Goal: Task Accomplishment & Management: Complete application form

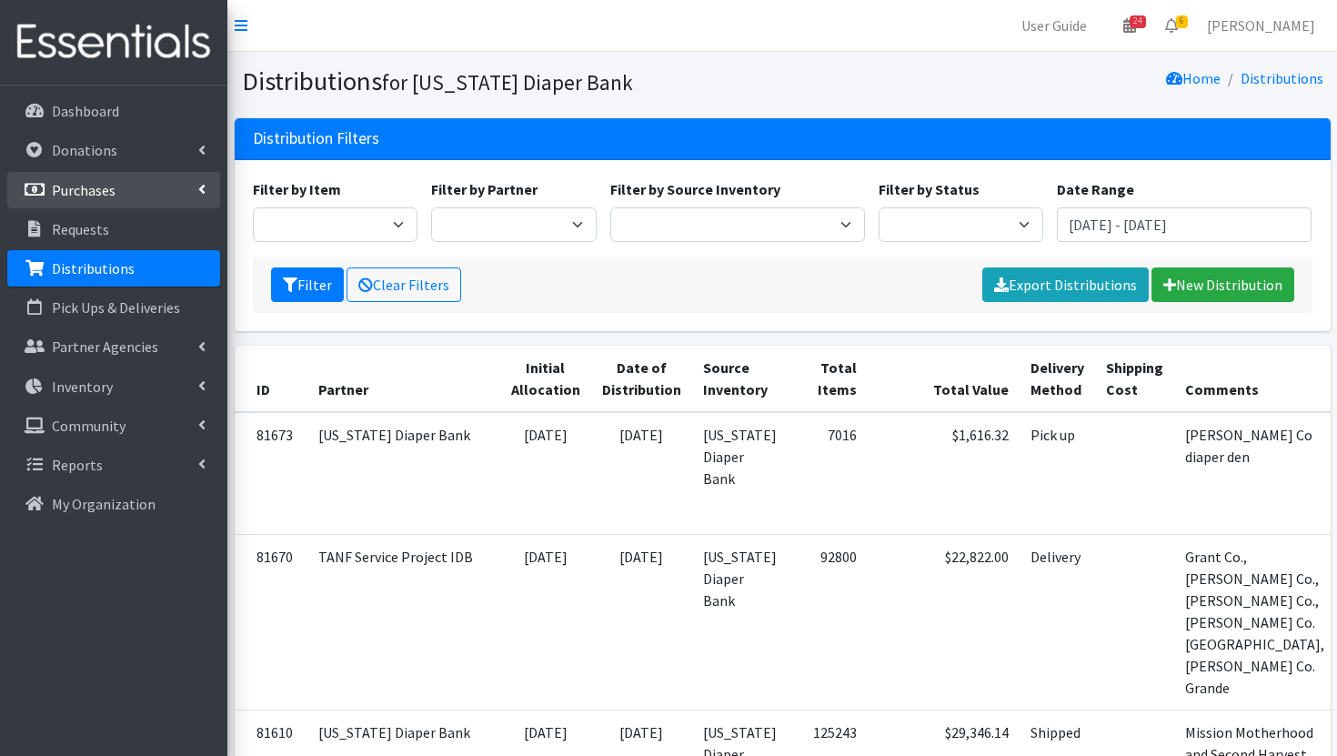
click at [92, 194] on p "Purchases" at bounding box center [84, 190] width 64 height 18
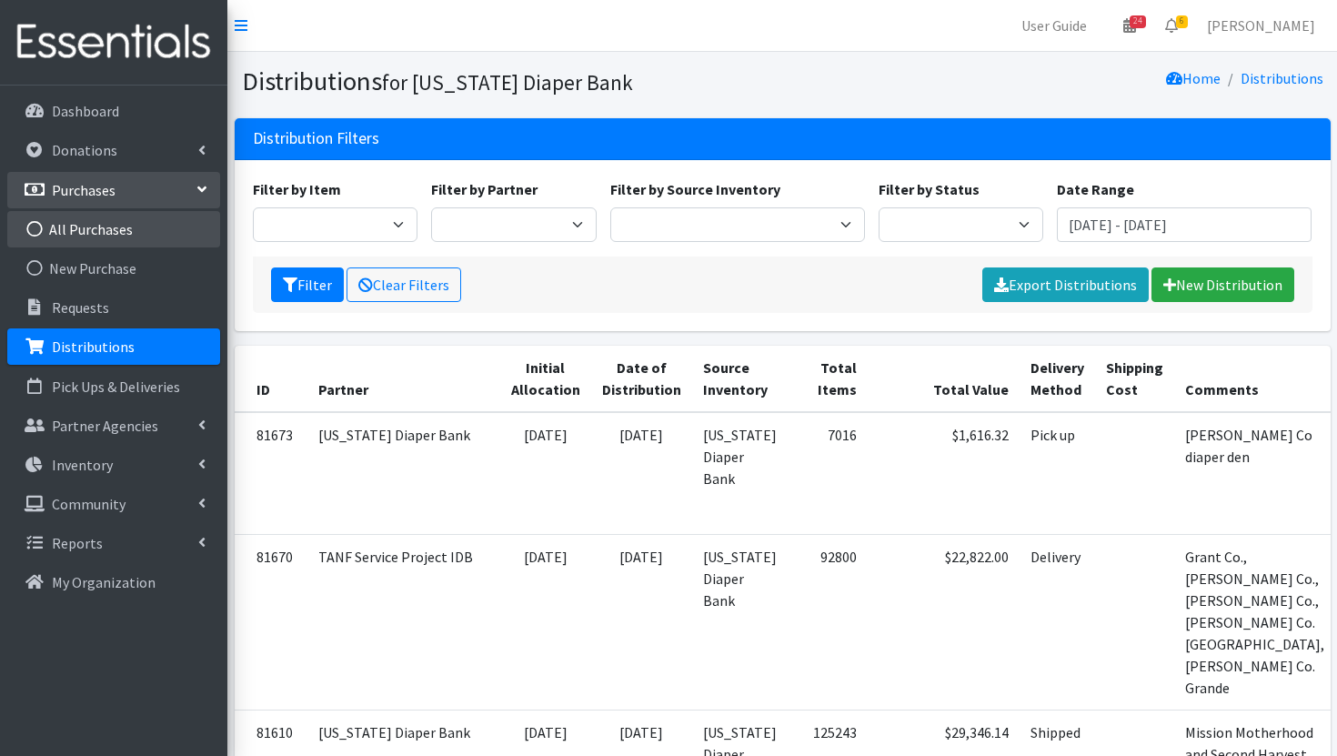
click at [145, 235] on link "All Purchases" at bounding box center [113, 229] width 213 height 36
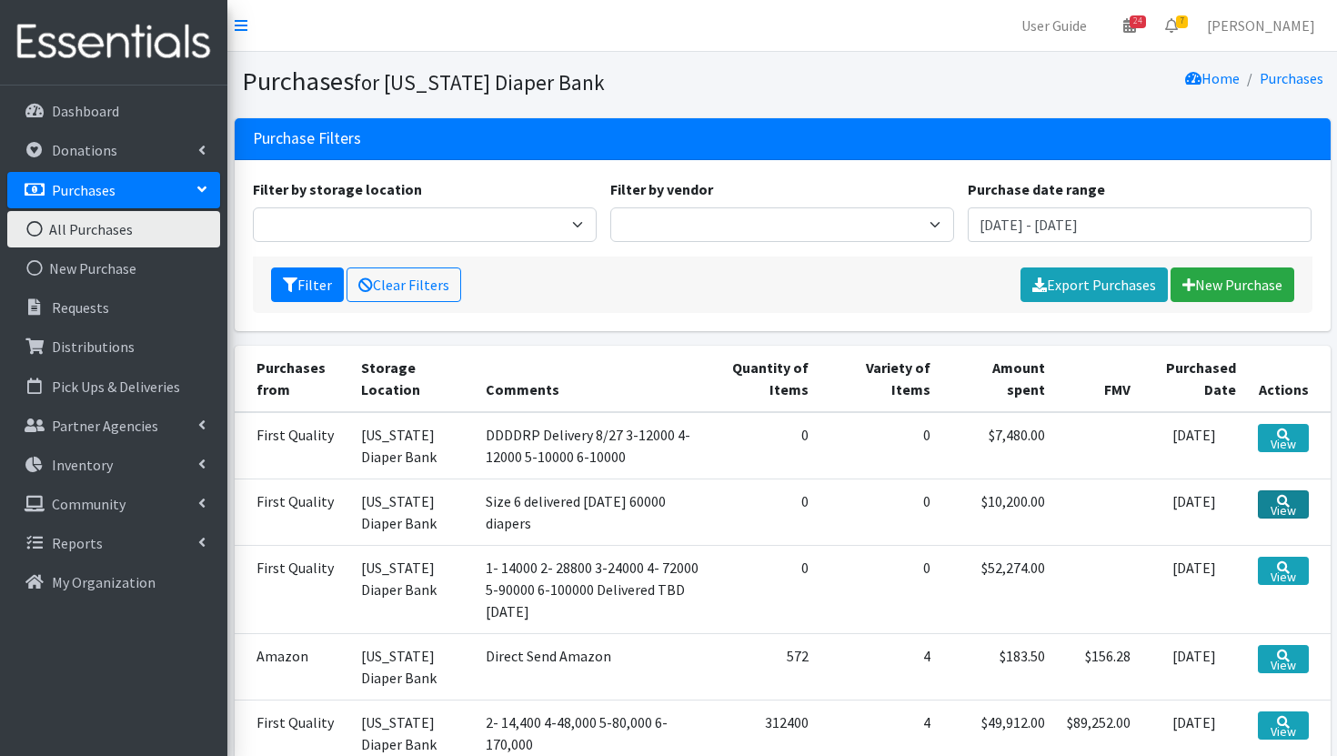
click at [1296, 511] on link "View" at bounding box center [1282, 504] width 51 height 28
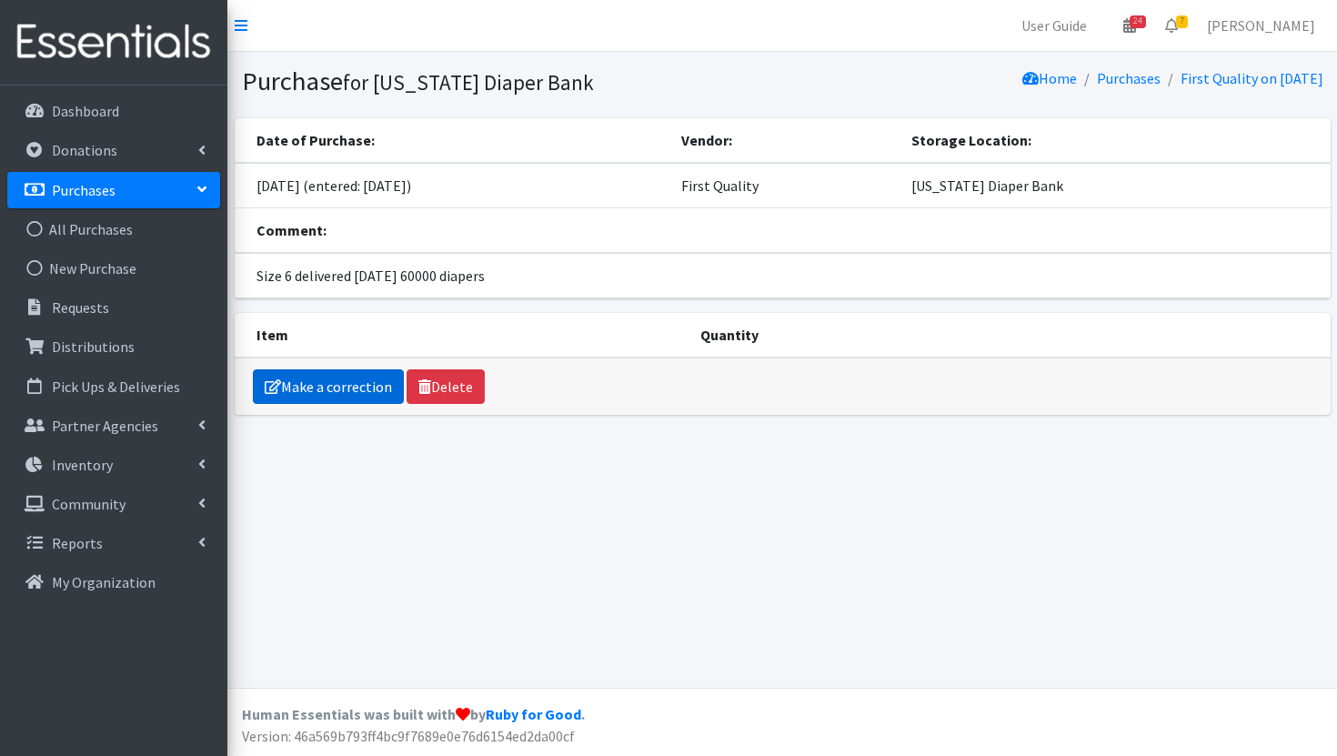
click at [345, 385] on link "Make a correction" at bounding box center [328, 386] width 151 height 35
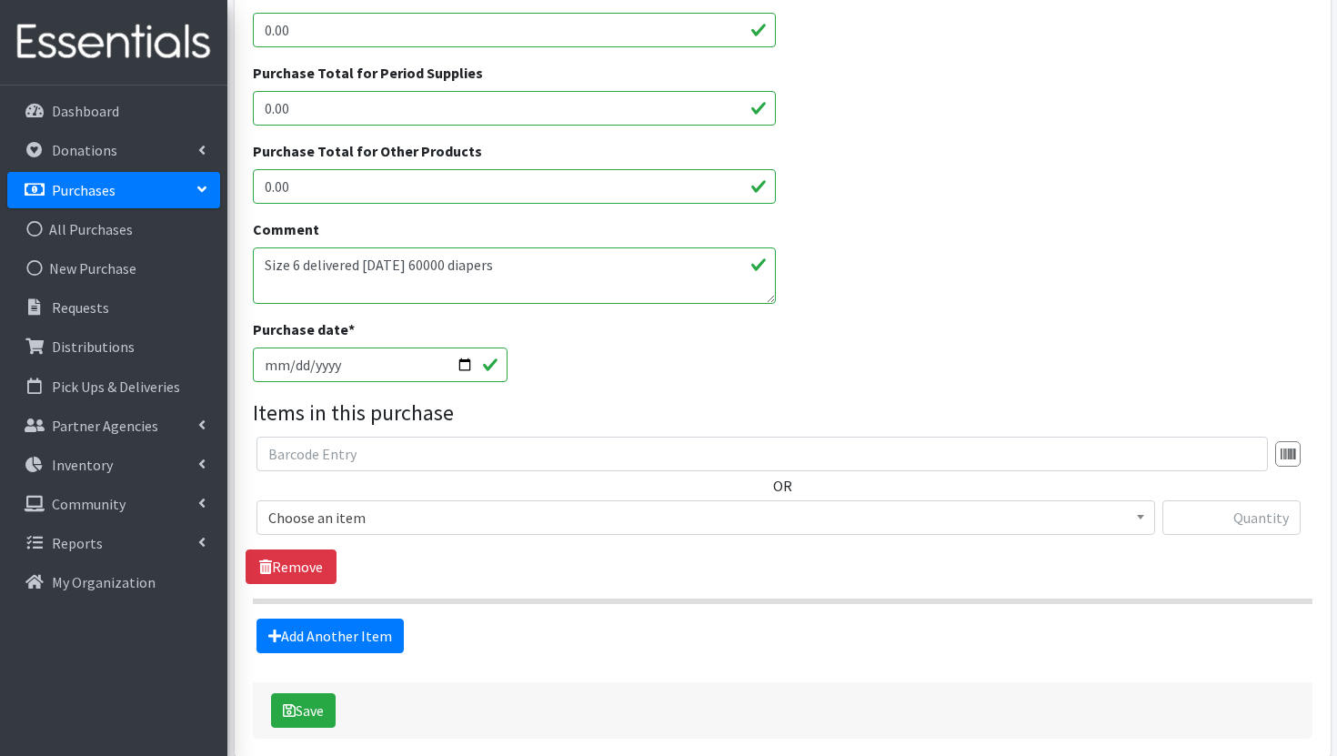
scroll to position [478, 0]
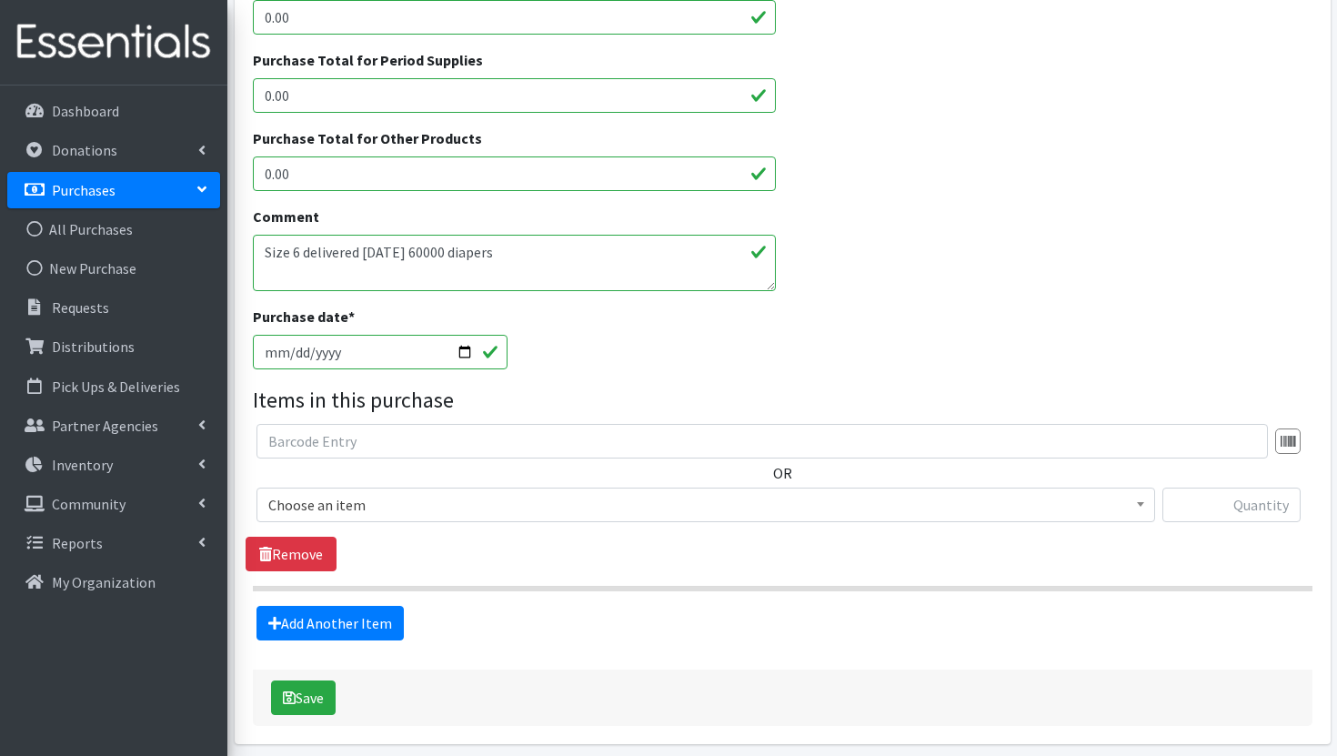
click at [419, 513] on span "Choose an item" at bounding box center [705, 504] width 875 height 25
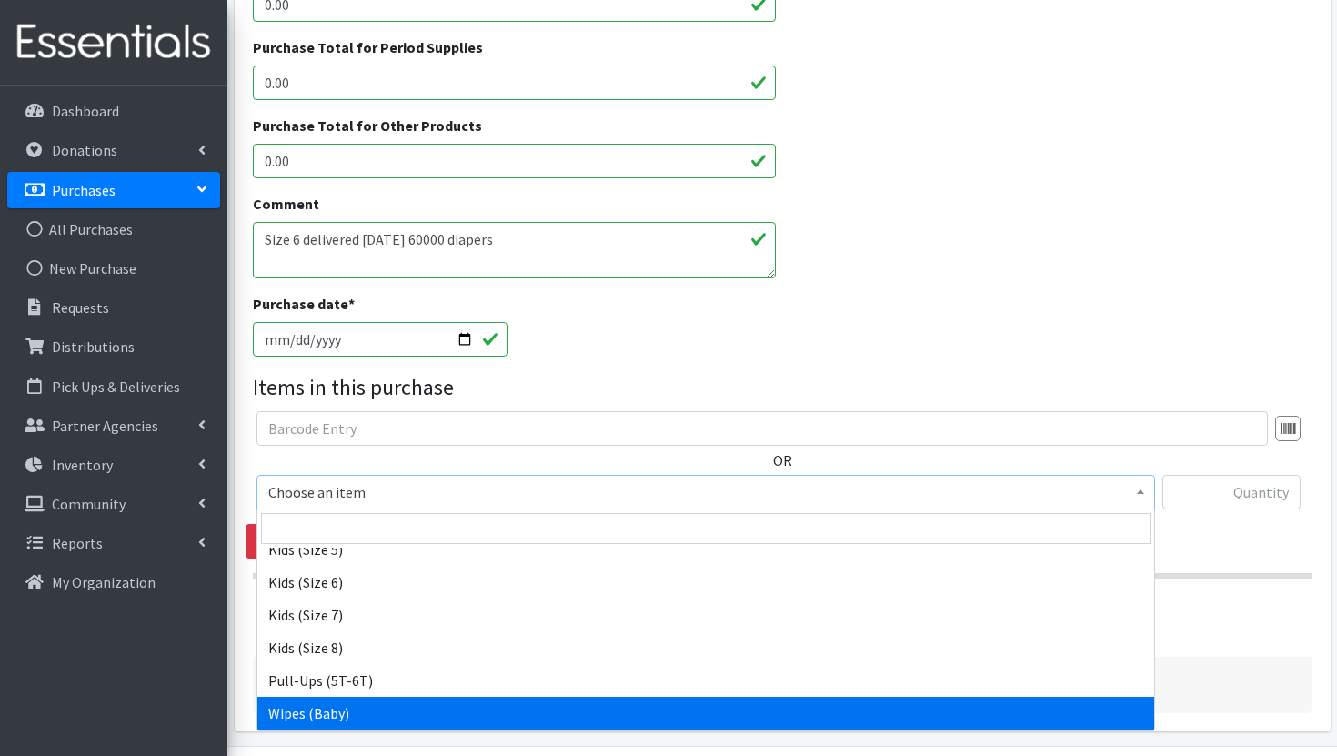
scroll to position [492, 0]
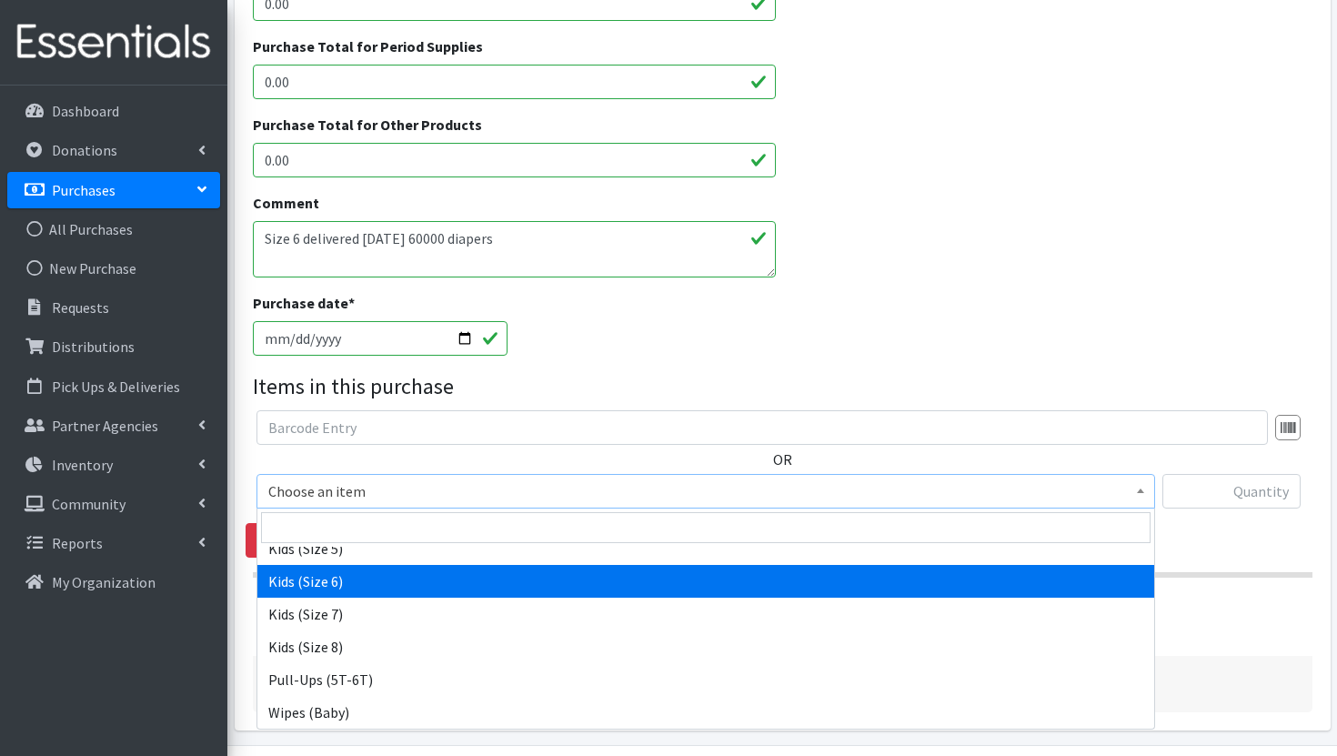
select select "3419"
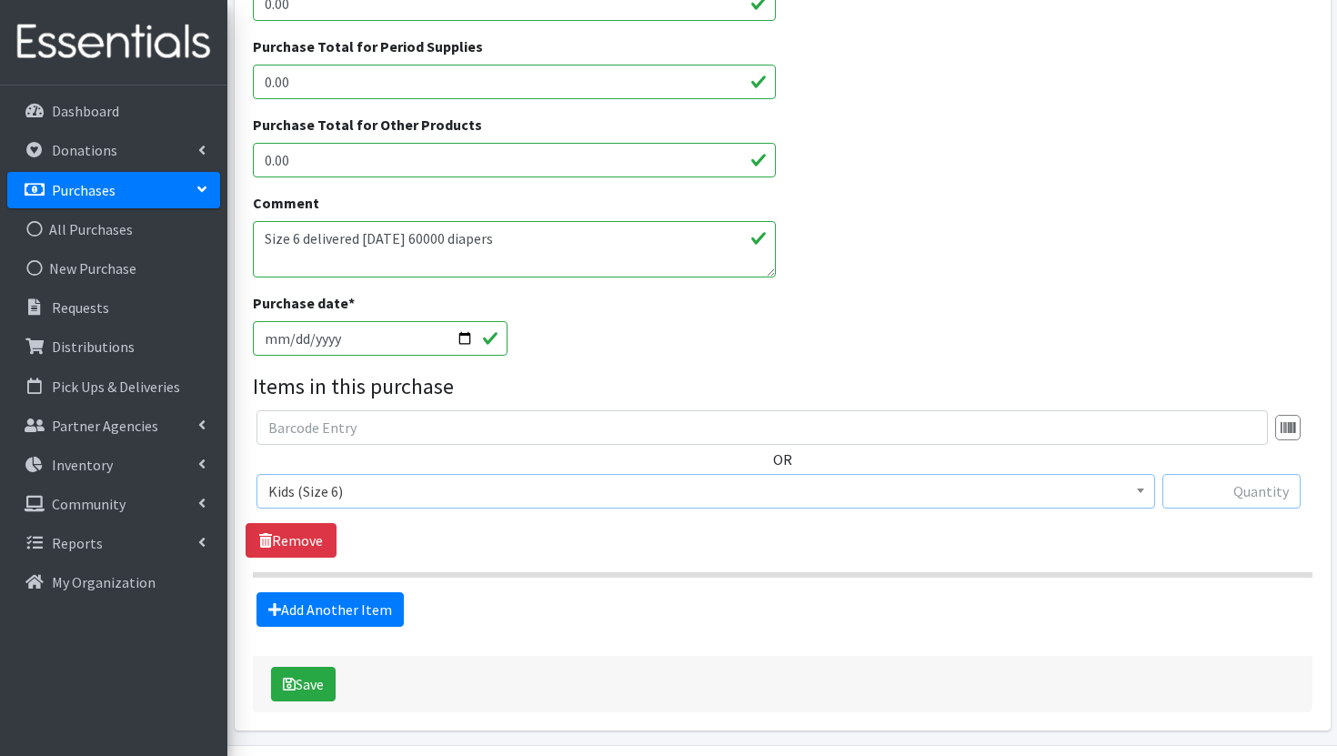
click at [1243, 496] on input "text" at bounding box center [1231, 491] width 138 height 35
type input "60000"
click at [318, 686] on button "Save" at bounding box center [303, 683] width 65 height 35
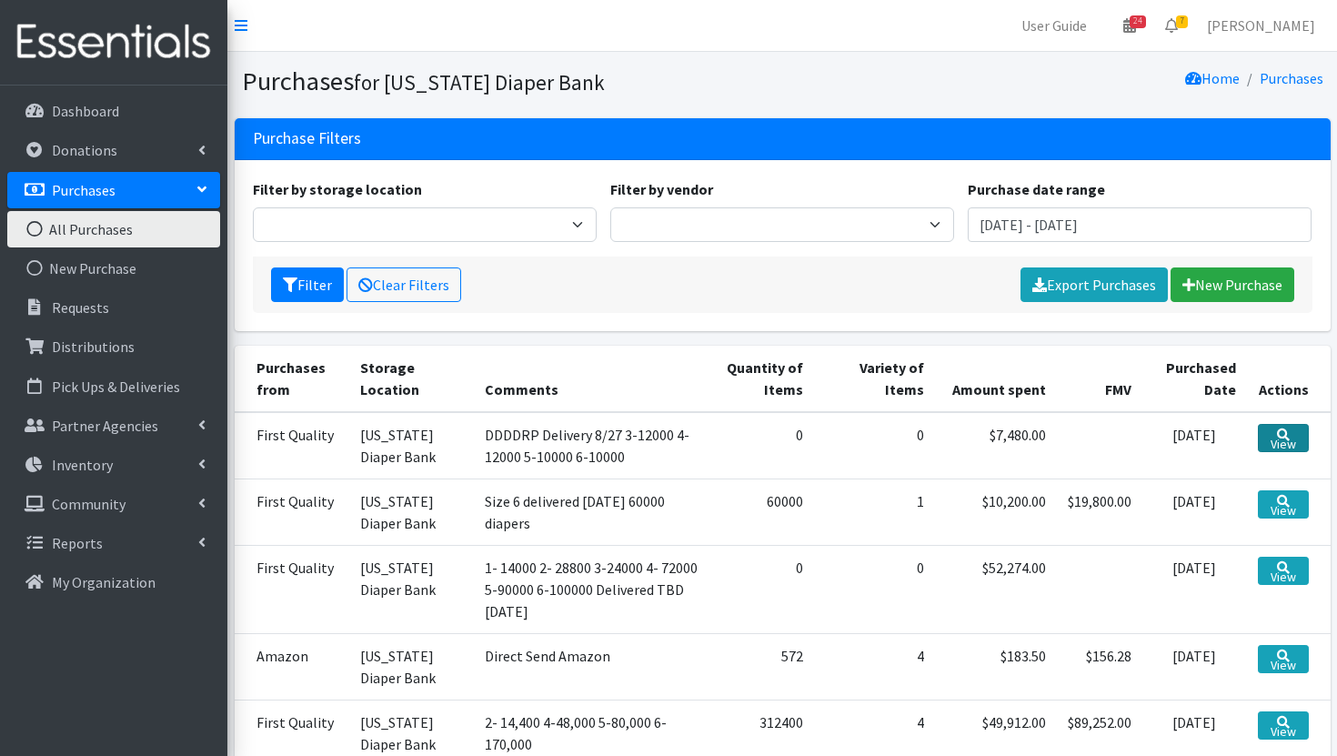
click at [1271, 440] on link "View" at bounding box center [1282, 438] width 51 height 28
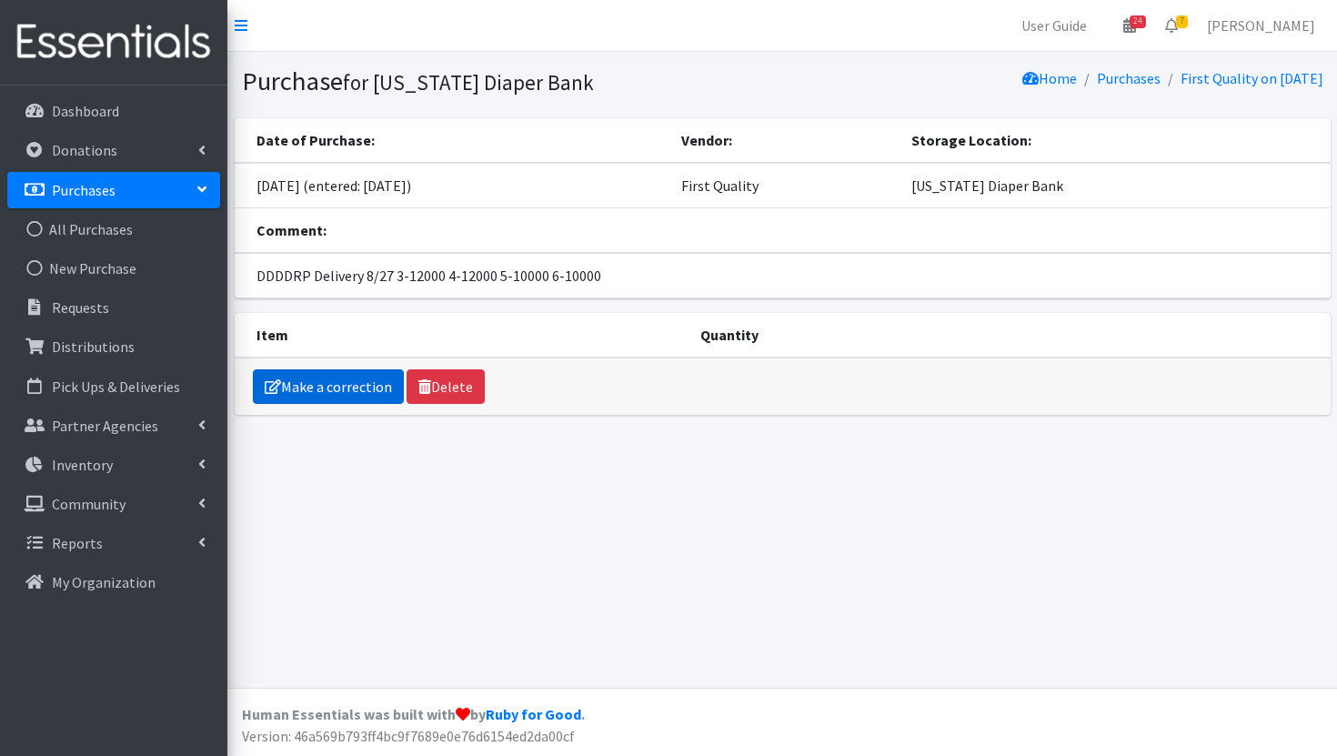
click at [364, 384] on link "Make a correction" at bounding box center [328, 386] width 151 height 35
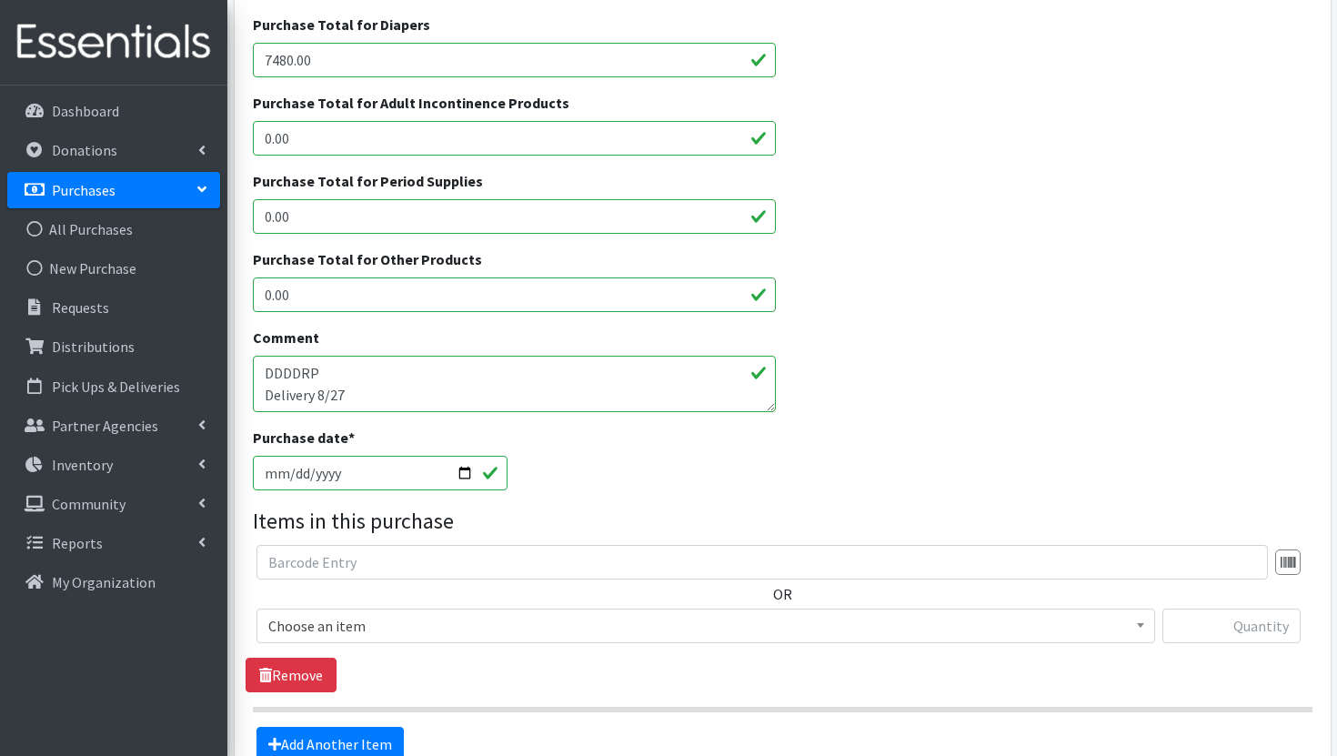
scroll to position [408, 0]
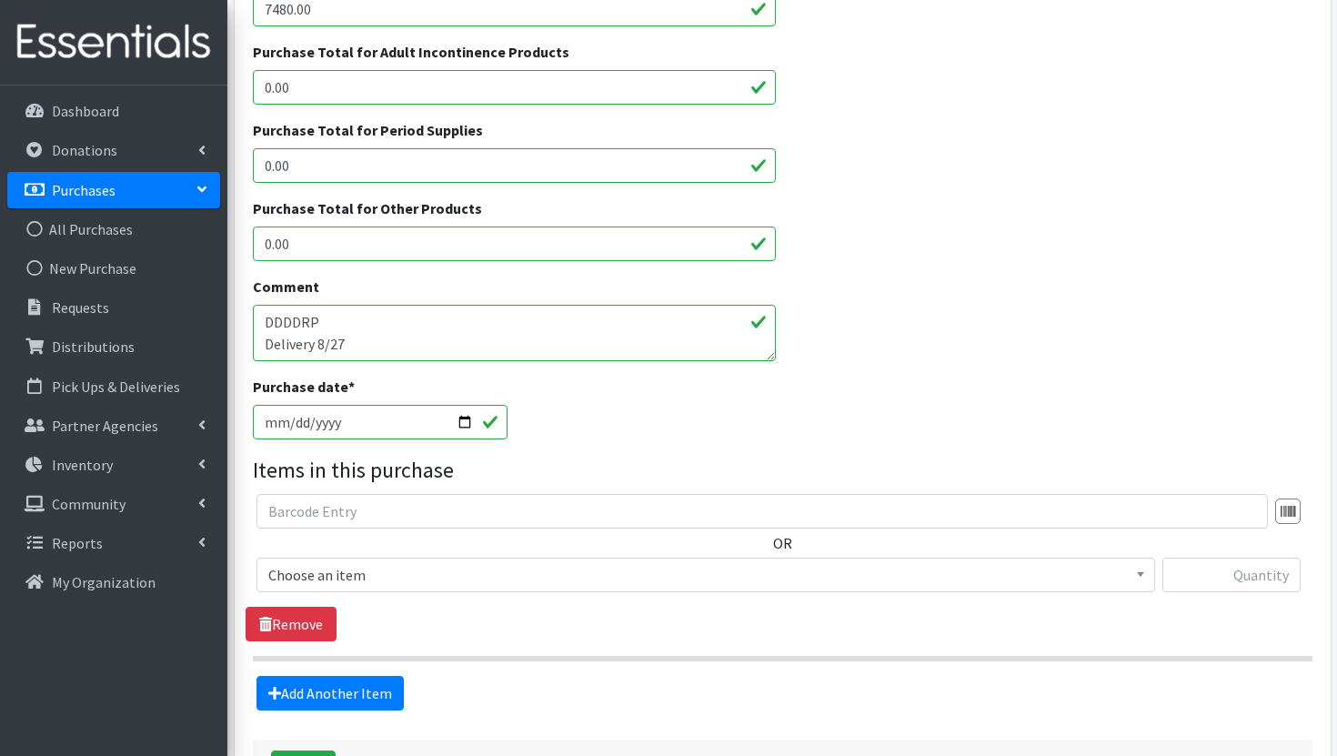
click at [502, 348] on textarea "DDDDRP Delivery 8/27 3-12000 4-12000 5-10000 6-10000" at bounding box center [514, 333] width 523 height 56
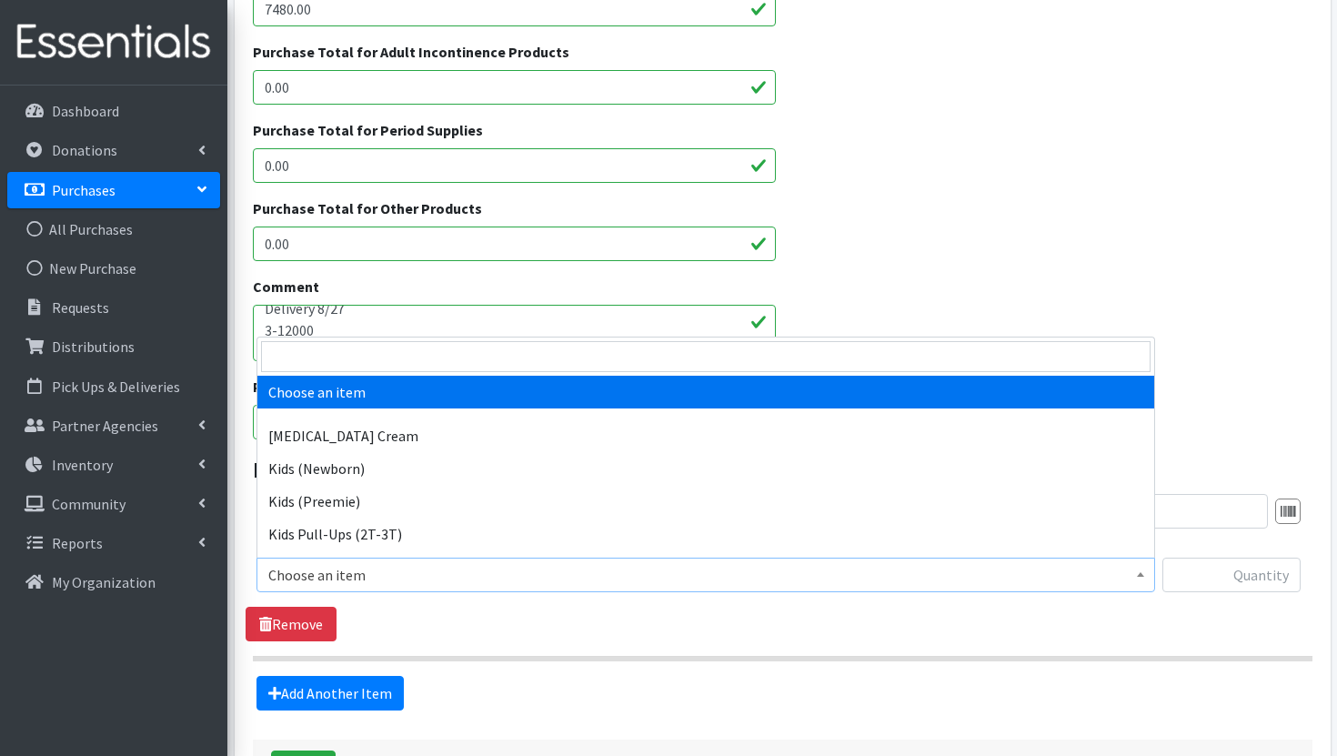
click at [596, 587] on span "Choose an item" at bounding box center [705, 574] width 898 height 35
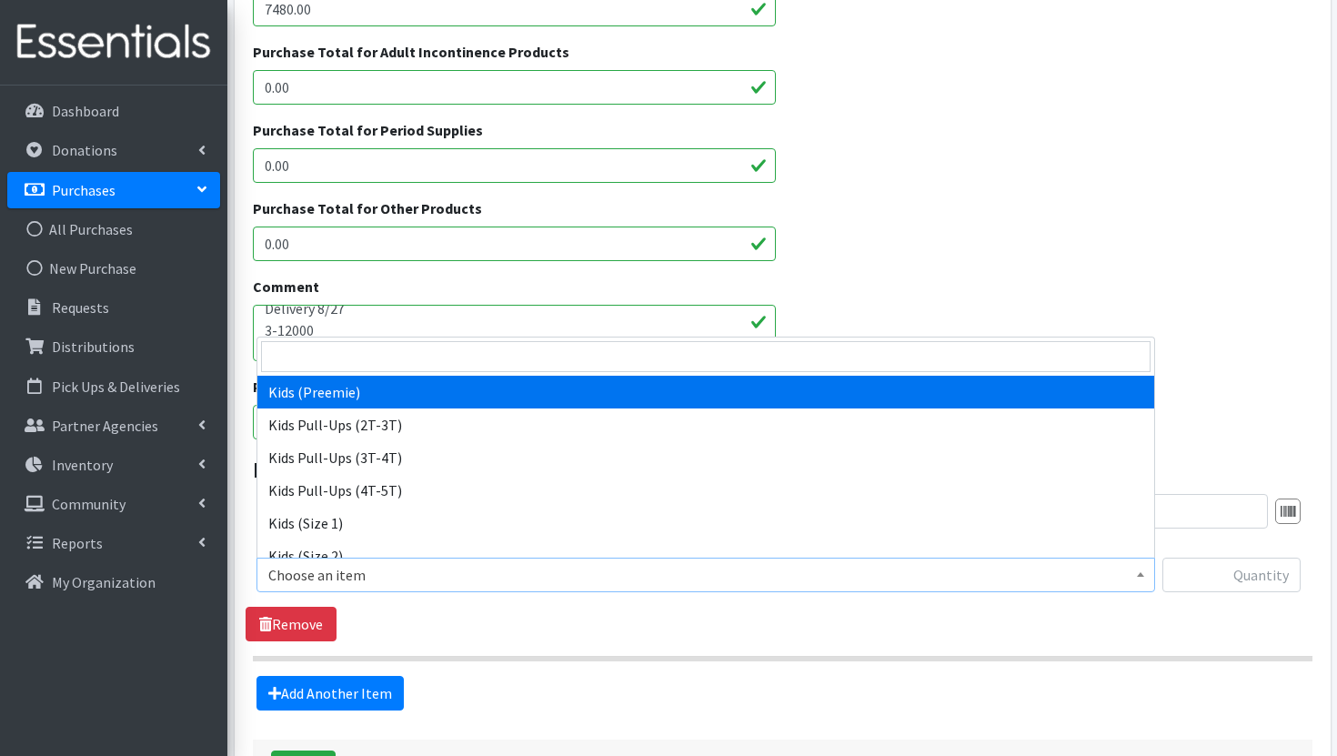
scroll to position [192, 0]
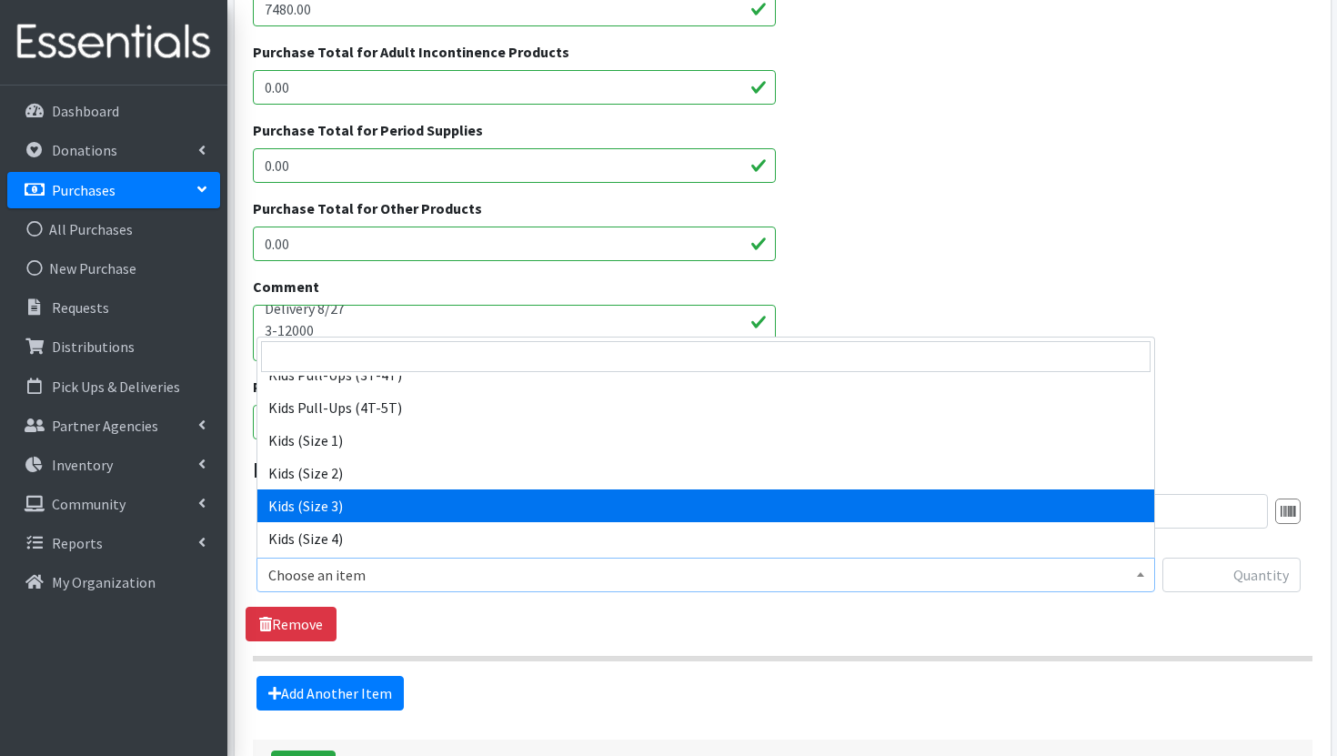
select select "3393"
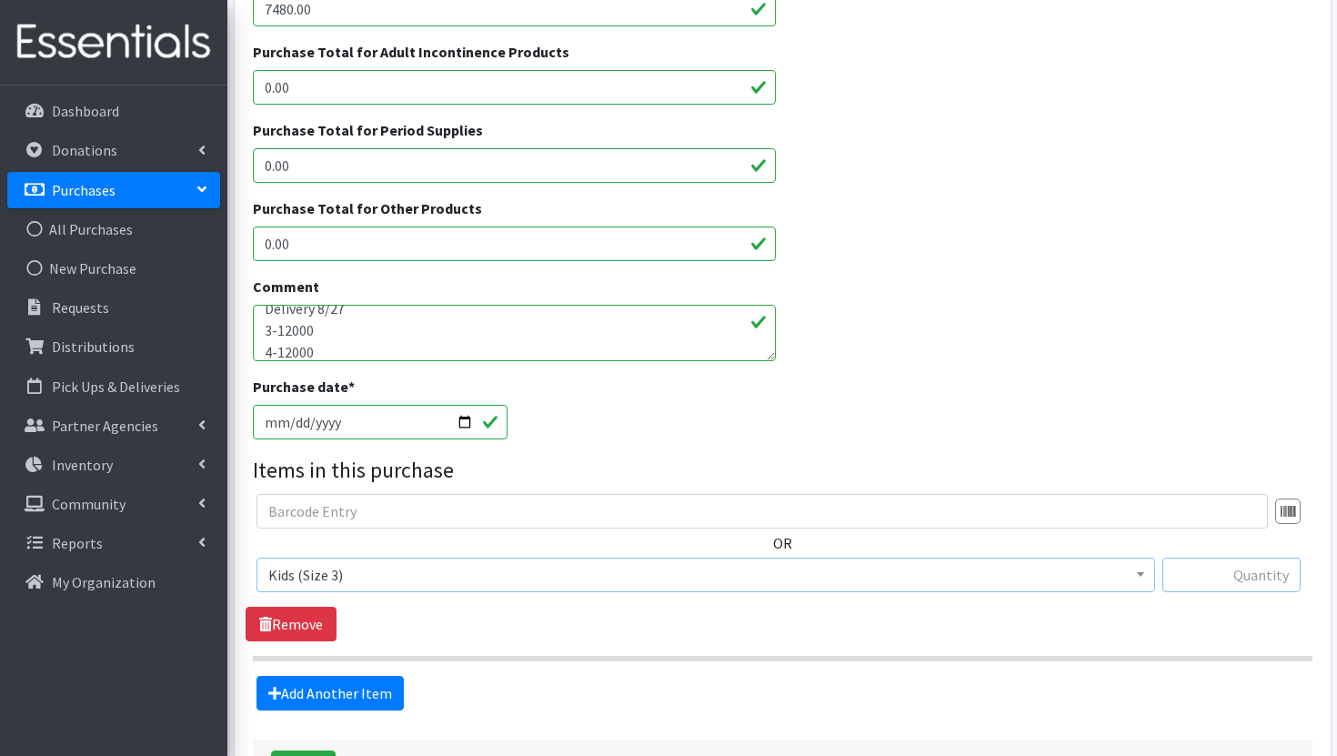
click at [1223, 579] on input "text" at bounding box center [1231, 574] width 138 height 35
type input "12000"
click at [336, 699] on link "Add Another Item" at bounding box center [329, 693] width 147 height 35
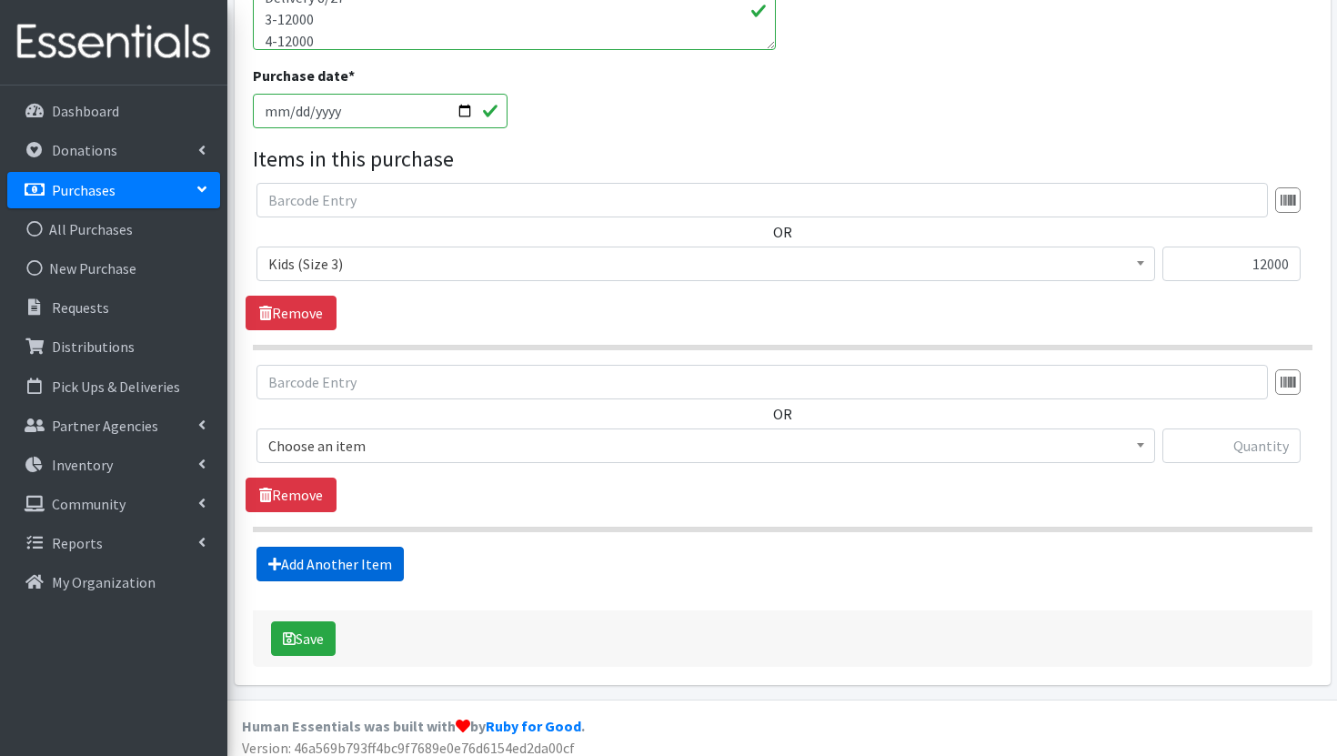
scroll to position [730, 0]
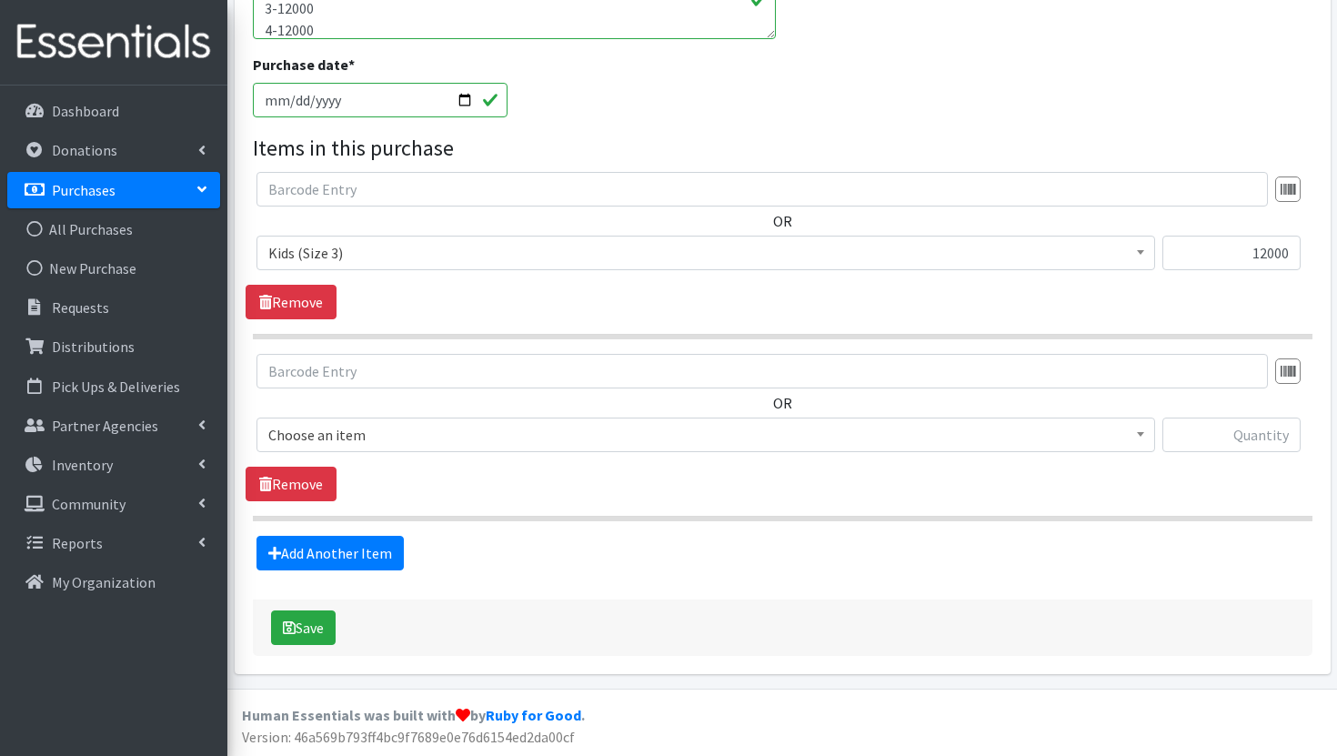
click at [1088, 432] on span "Choose an item" at bounding box center [705, 434] width 875 height 25
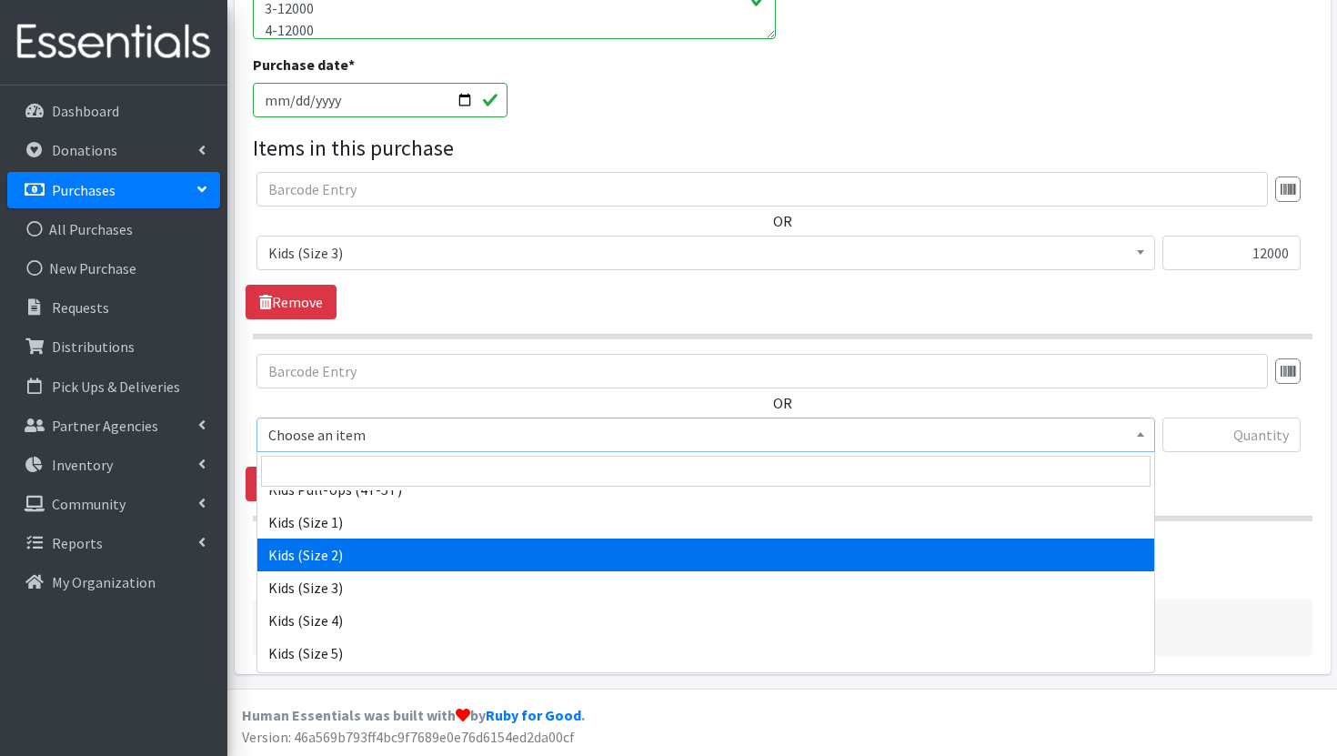
scroll to position [225, 0]
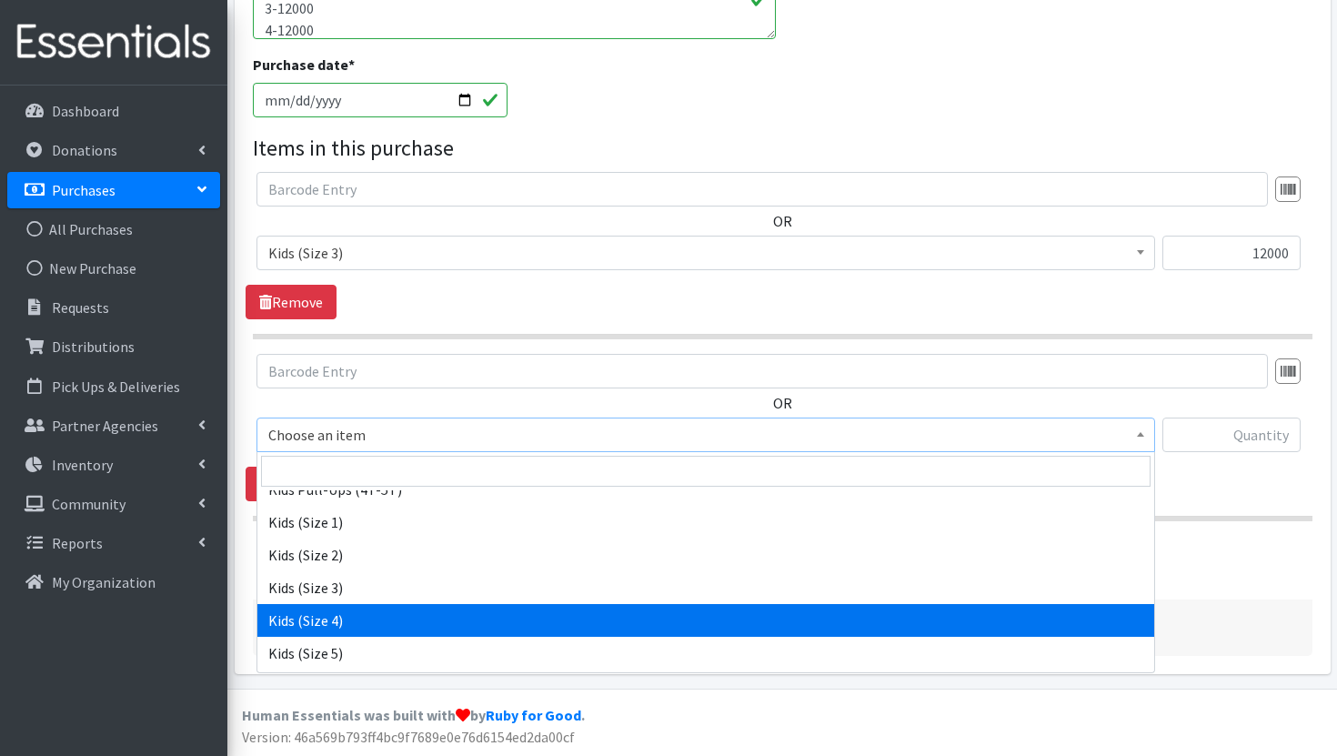
select select "3394"
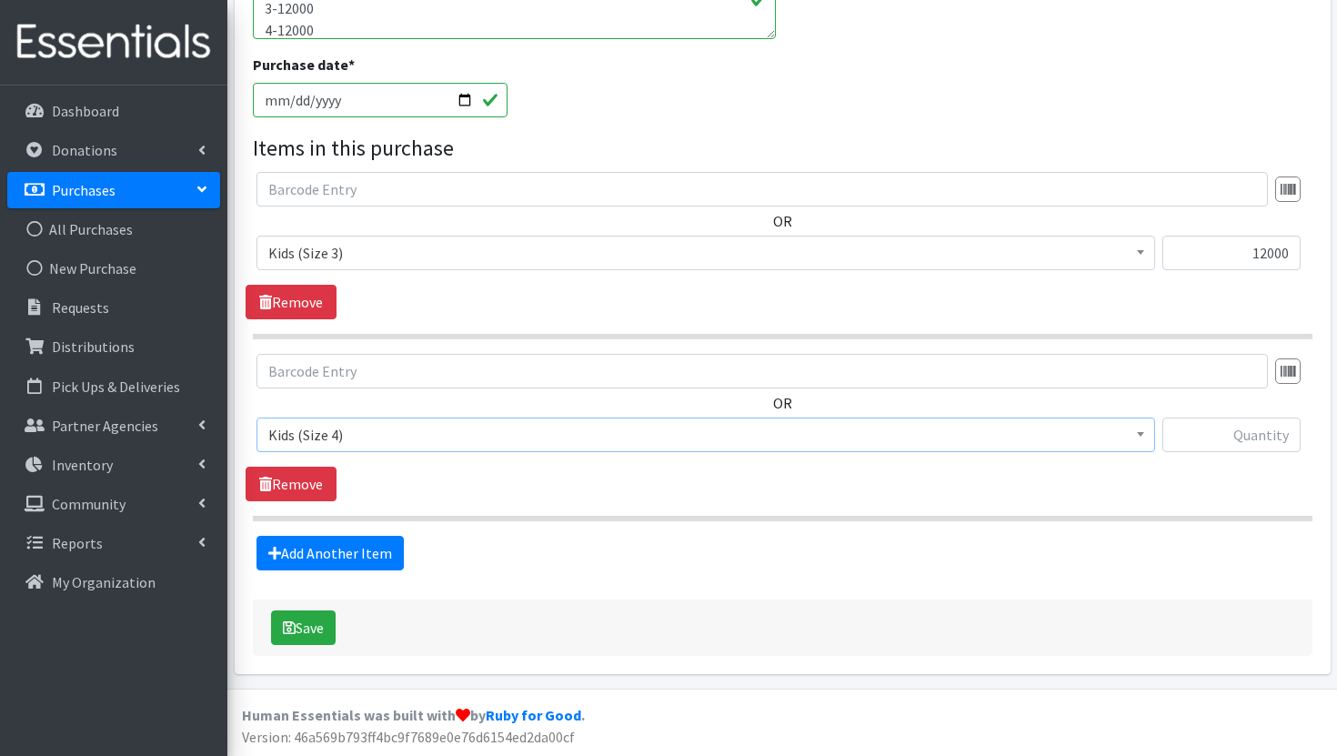
click at [1277, 414] on div "OR Choose an item Diaper Rash Cream Kids (Newborn) Kids (Preemie) Kids Pull-Ups…" at bounding box center [781, 410] width 1073 height 113
click at [1273, 428] on input "text" at bounding box center [1231, 434] width 138 height 35
type input "12000"
click at [573, 17] on textarea "DDDDRP Delivery 8/27 3-12000 4-12000 5-10000 6-10000" at bounding box center [514, 11] width 523 height 56
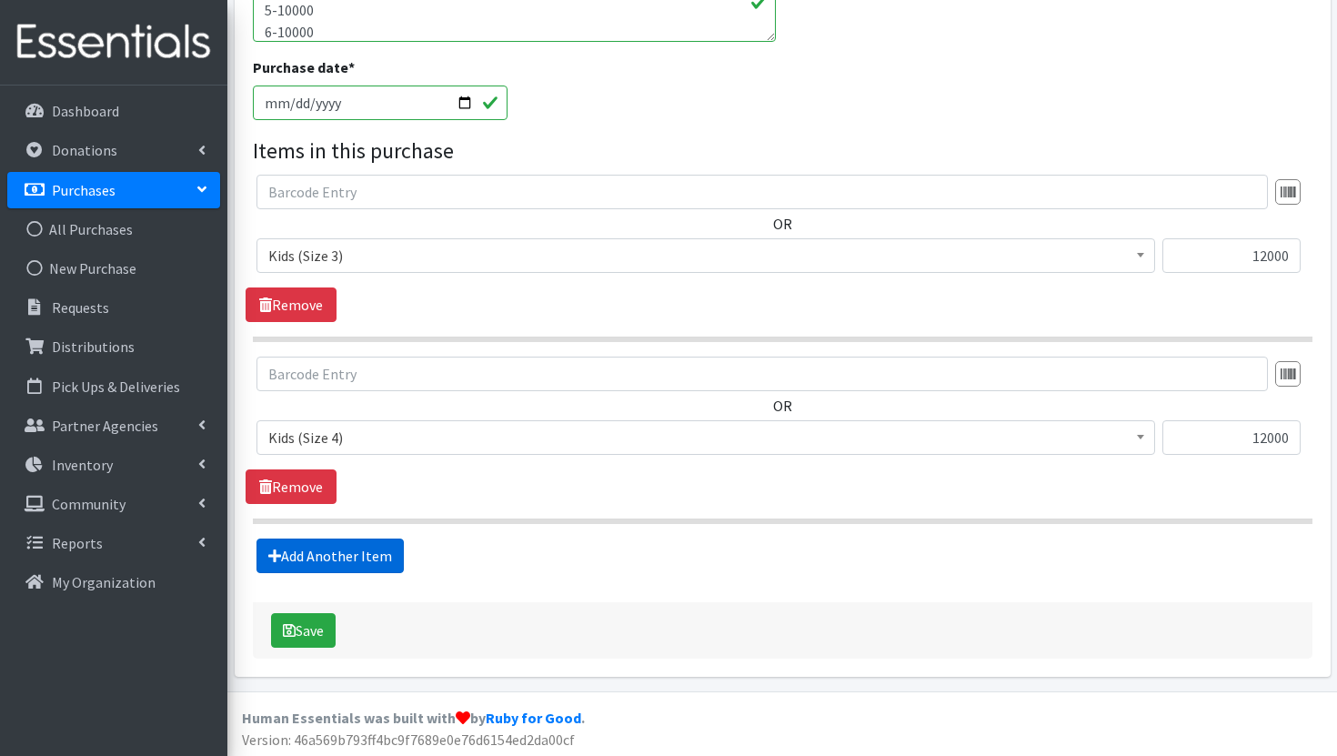
click at [378, 562] on link "Add Another Item" at bounding box center [329, 555] width 147 height 35
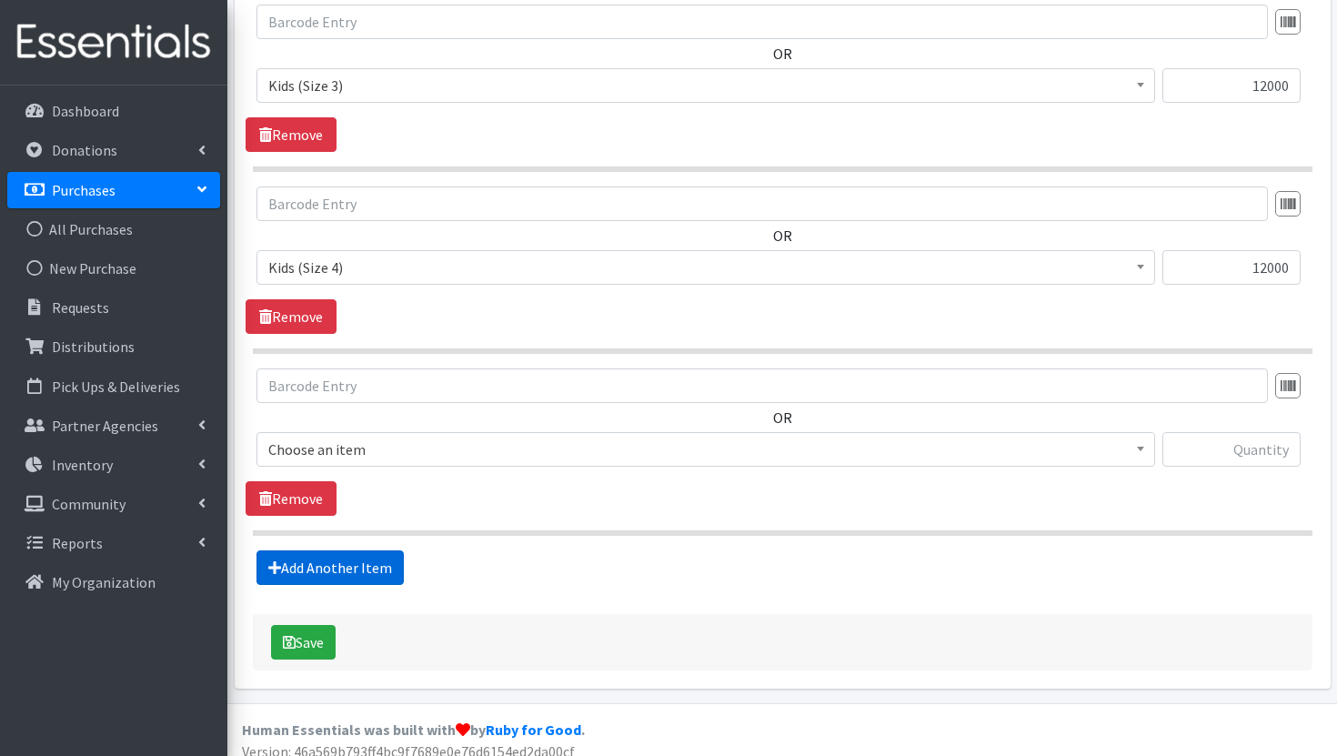
scroll to position [912, 0]
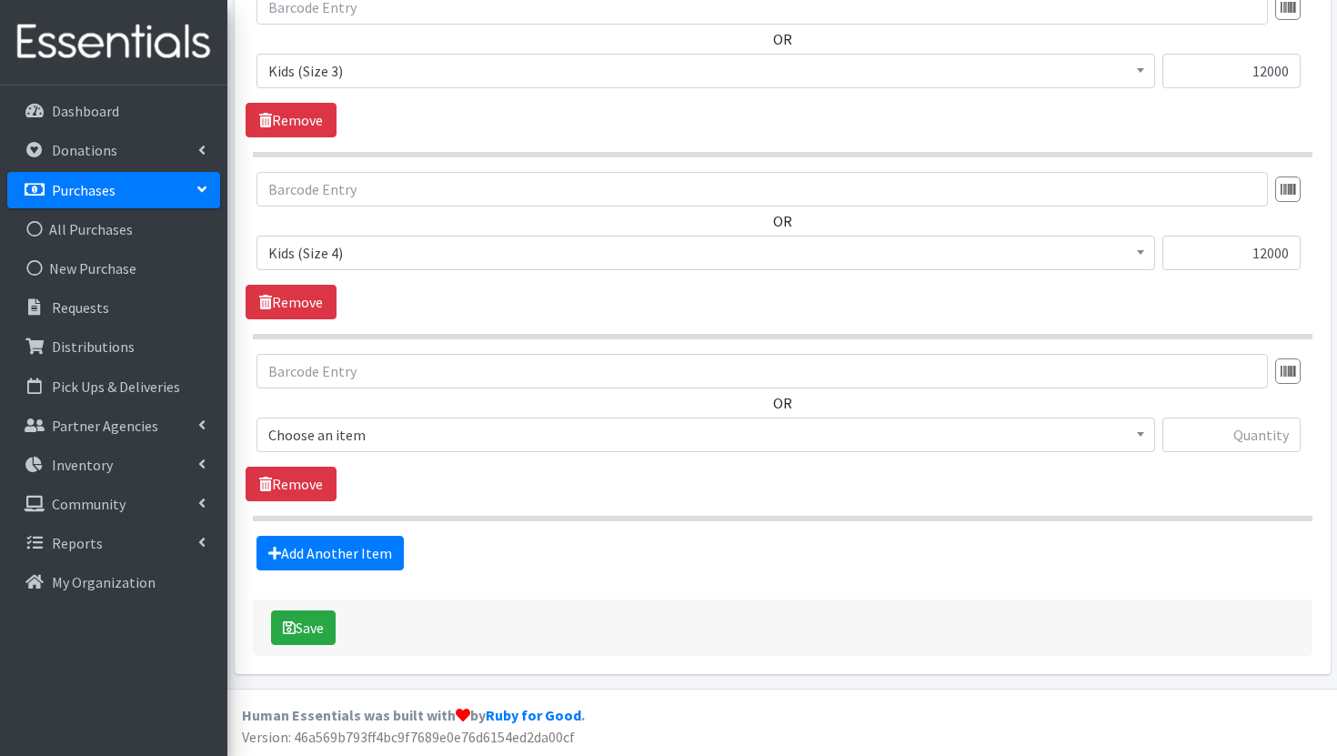
click at [444, 446] on span "Choose an item" at bounding box center [705, 434] width 875 height 25
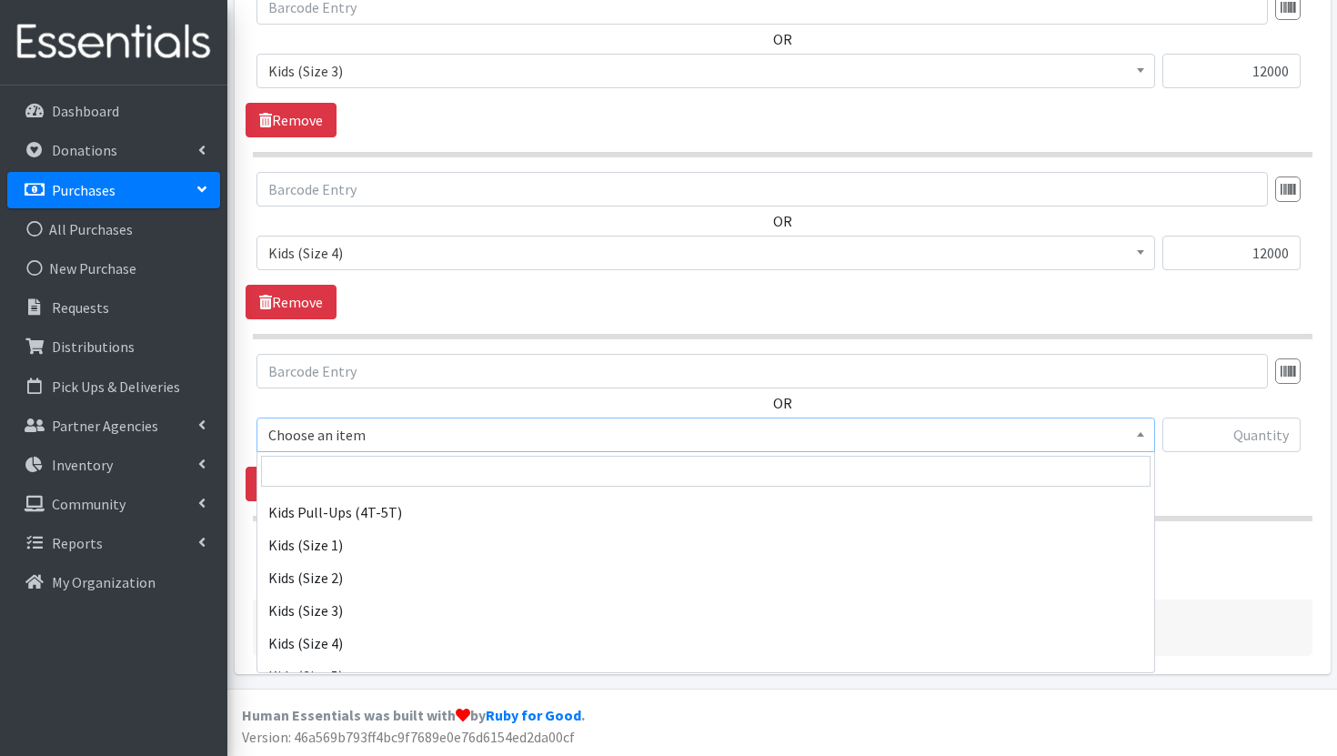
scroll to position [235, 0]
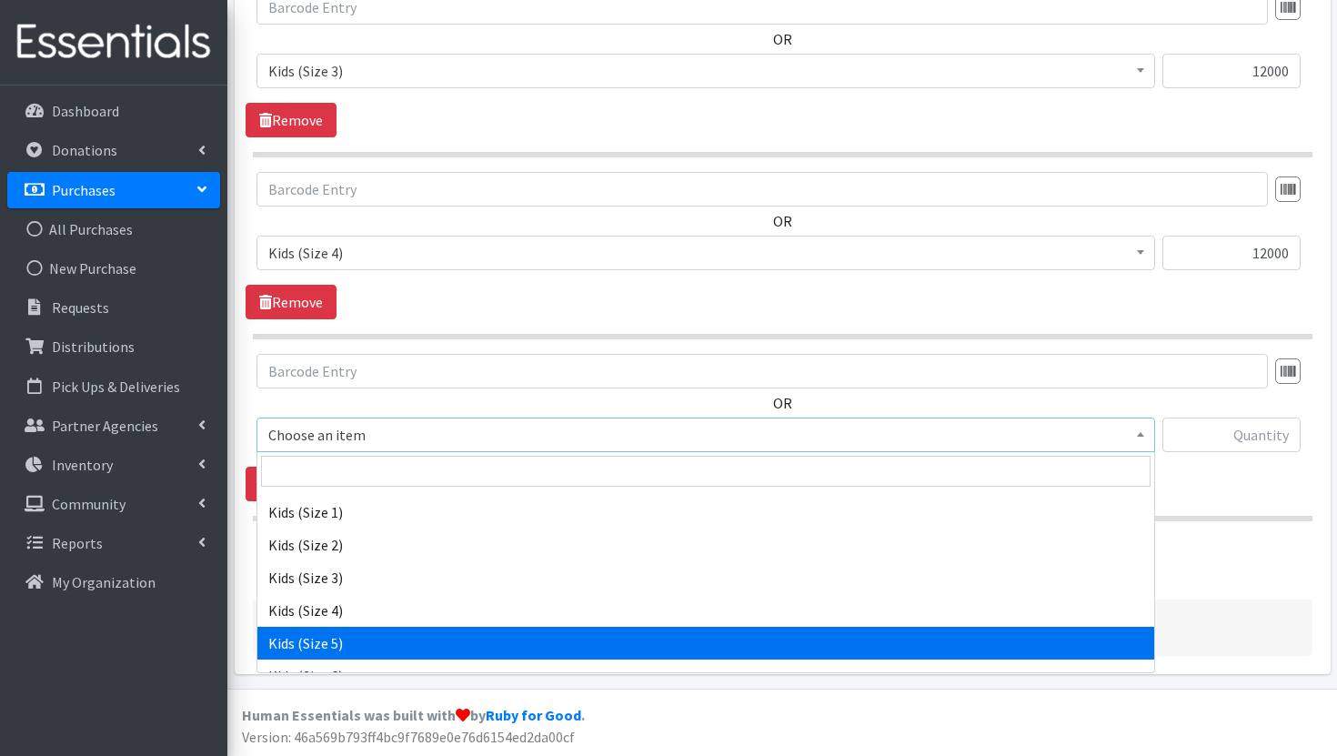
select select "3407"
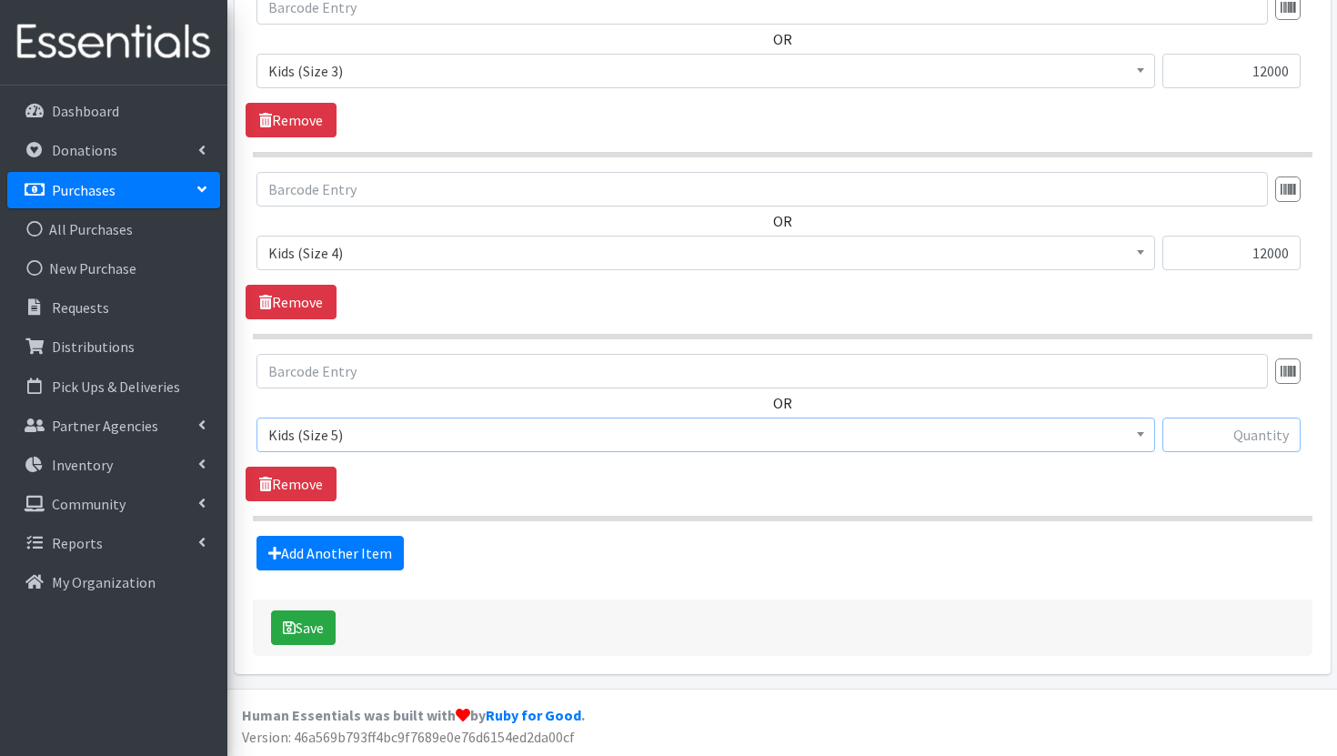
click at [1259, 436] on input "text" at bounding box center [1231, 434] width 138 height 35
type input "10000"
click at [346, 536] on link "Add Another Item" at bounding box center [329, 553] width 147 height 35
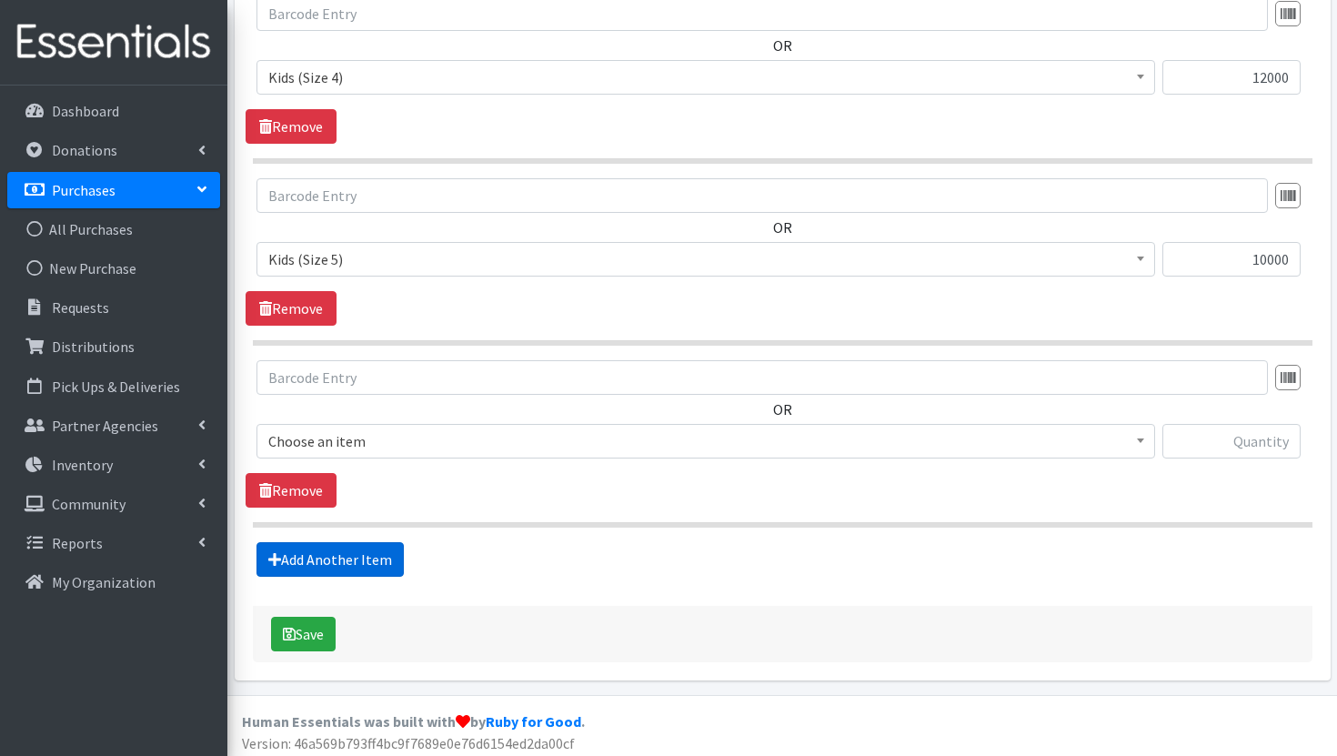
scroll to position [1094, 0]
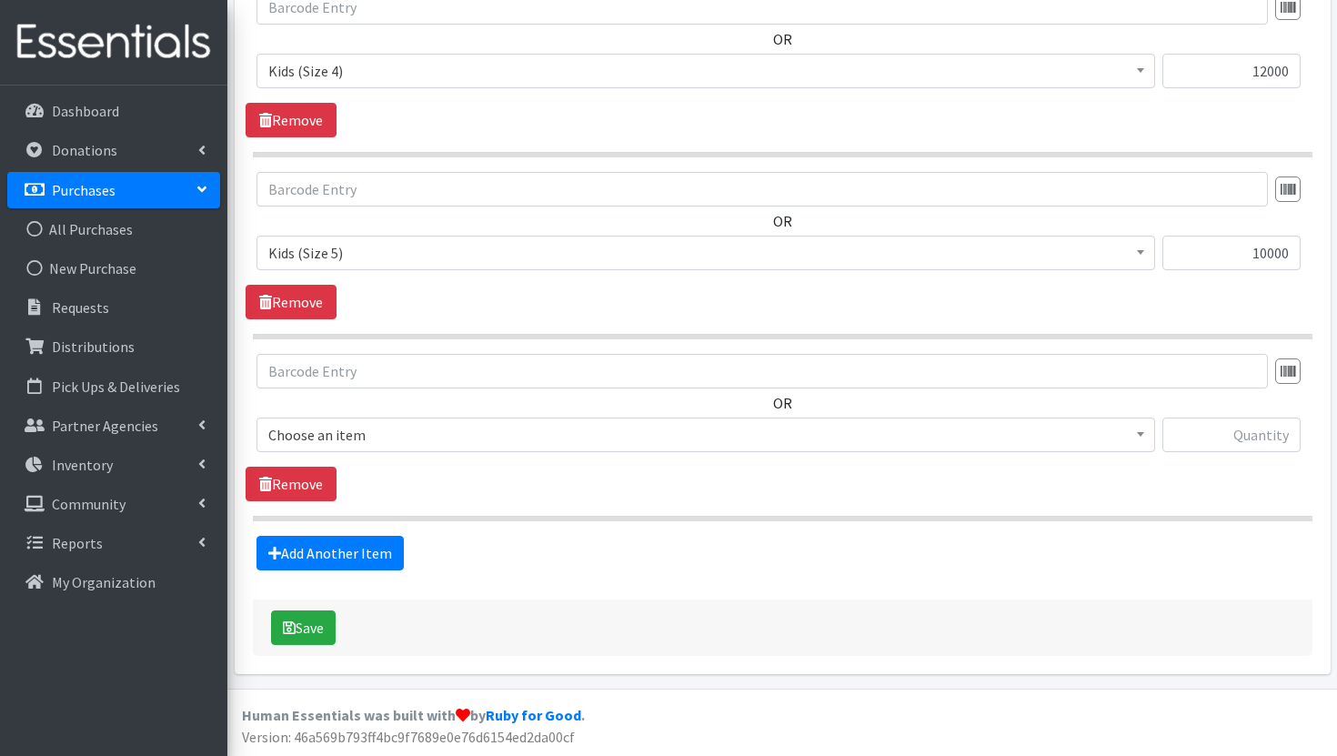
click at [448, 437] on span "Choose an item" at bounding box center [705, 434] width 875 height 25
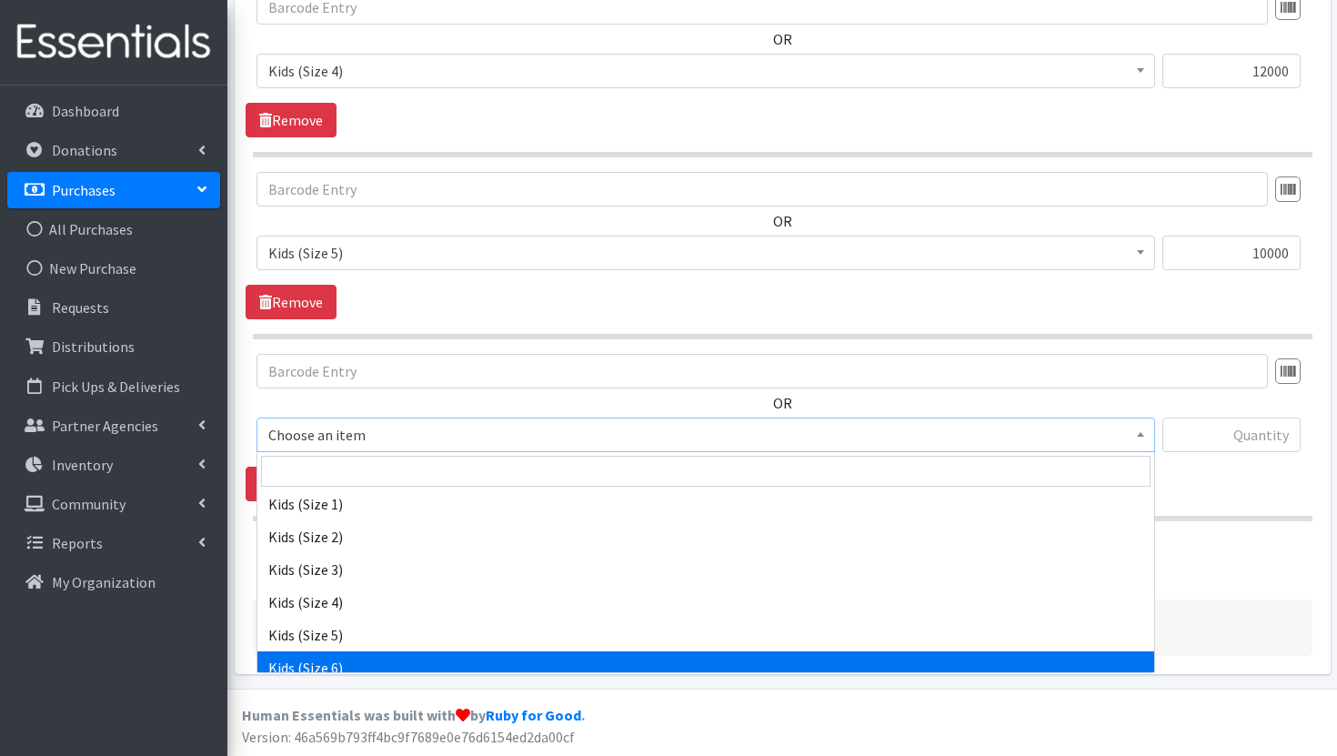
scroll to position [300, 0]
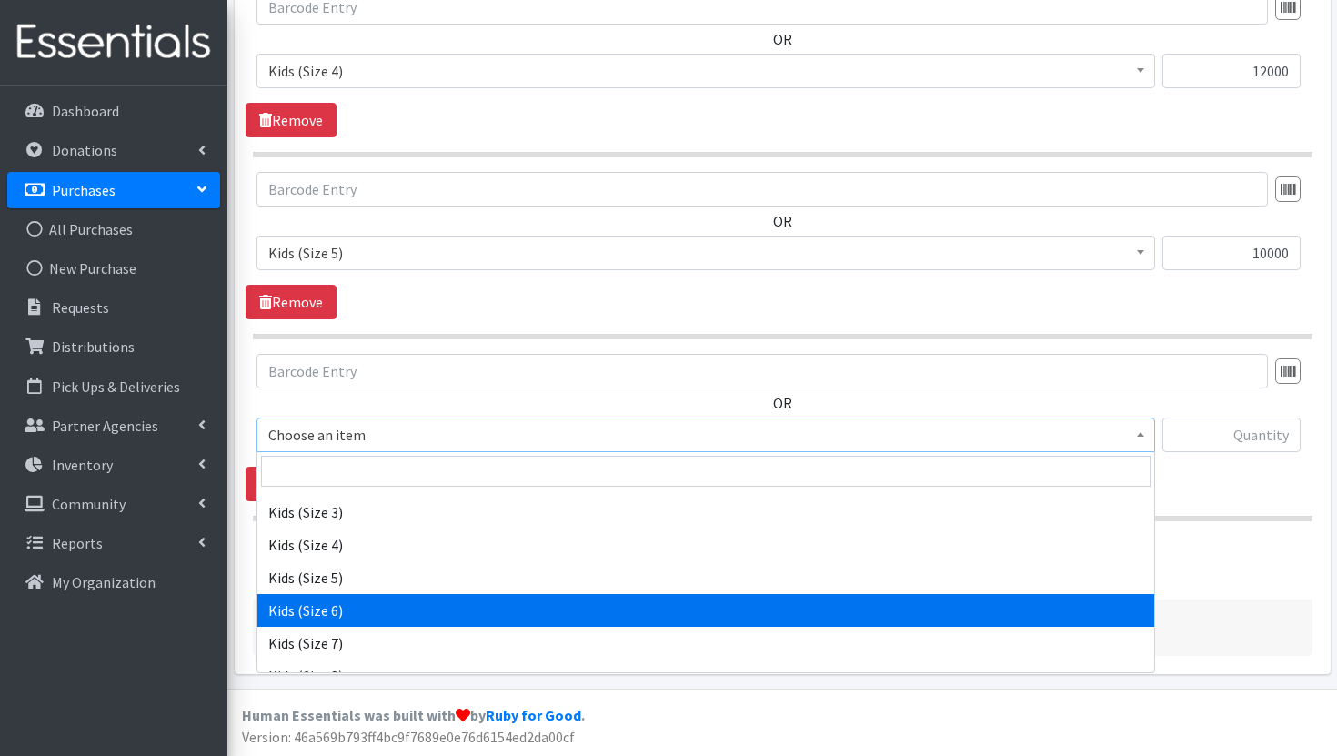
select select "3419"
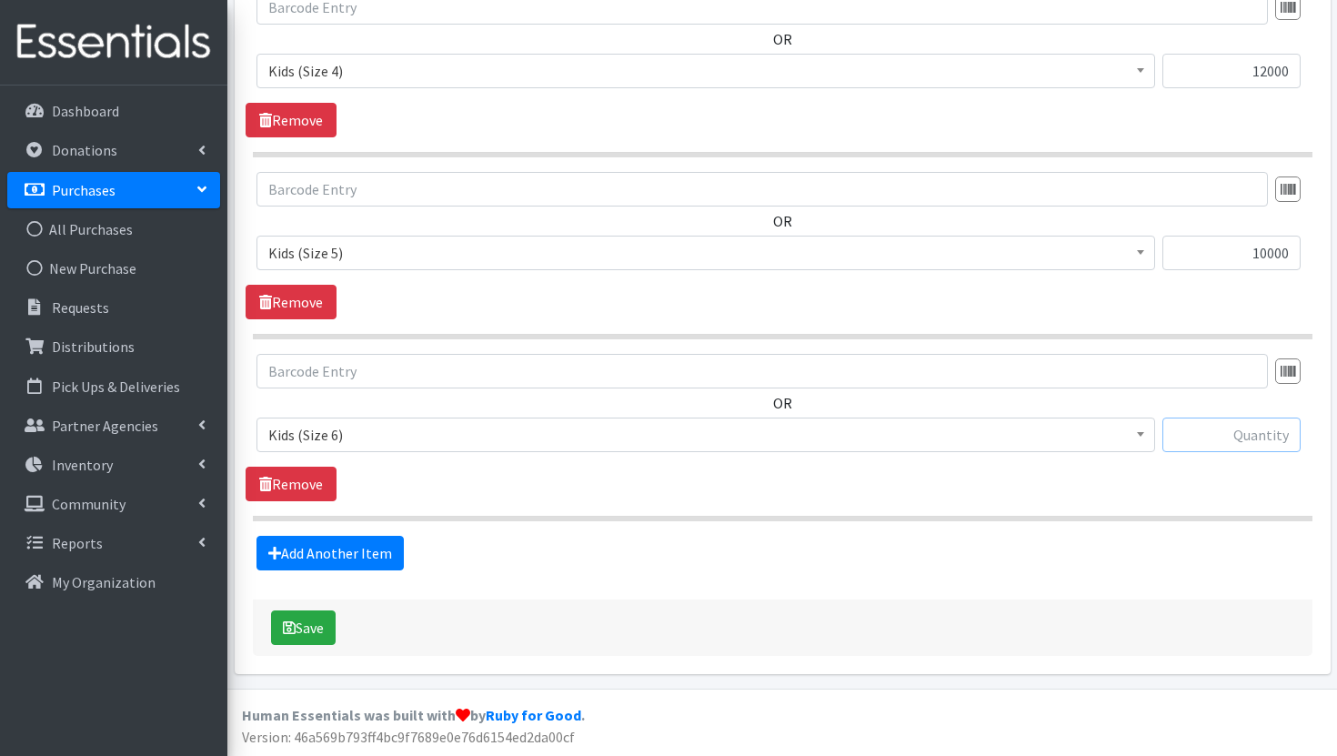
click at [1227, 426] on input "text" at bounding box center [1231, 434] width 138 height 35
type input "10000"
click at [308, 631] on button "Save" at bounding box center [303, 627] width 65 height 35
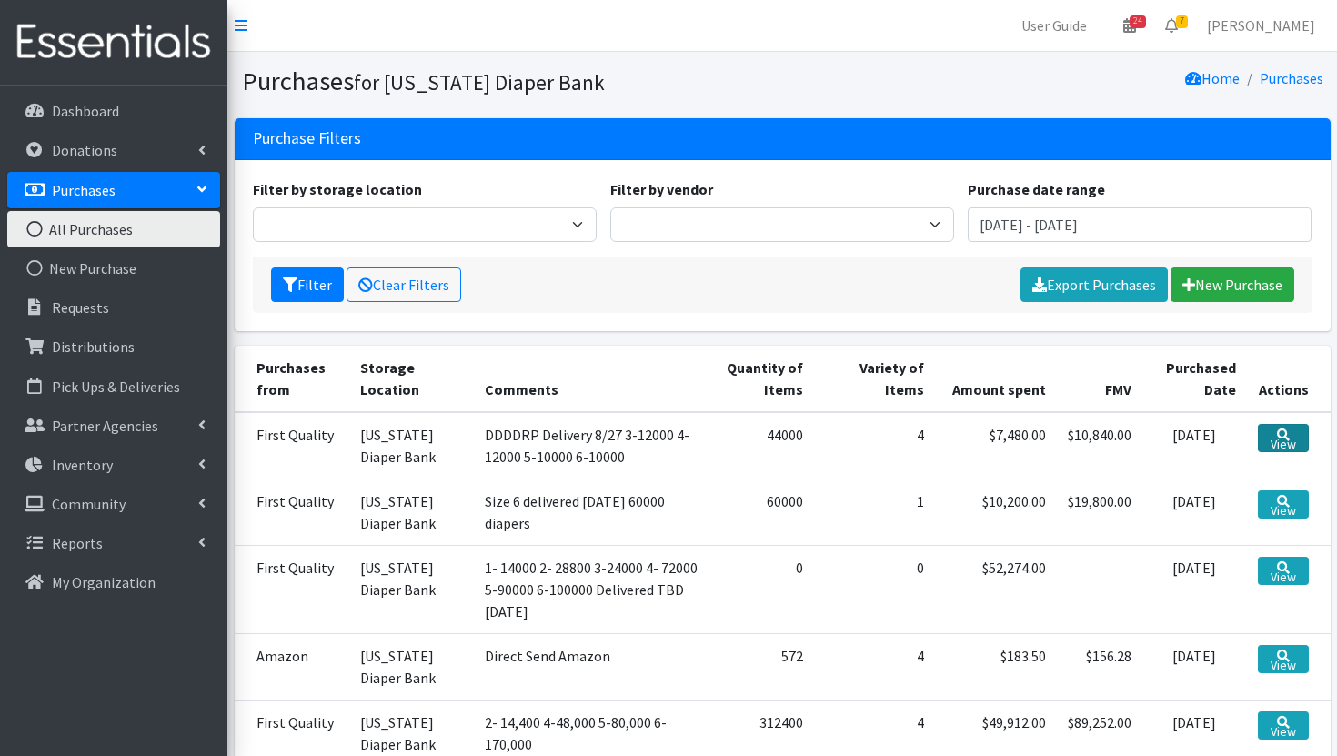
click at [1274, 441] on link "View" at bounding box center [1282, 438] width 51 height 28
click at [1267, 576] on link "View" at bounding box center [1282, 570] width 51 height 28
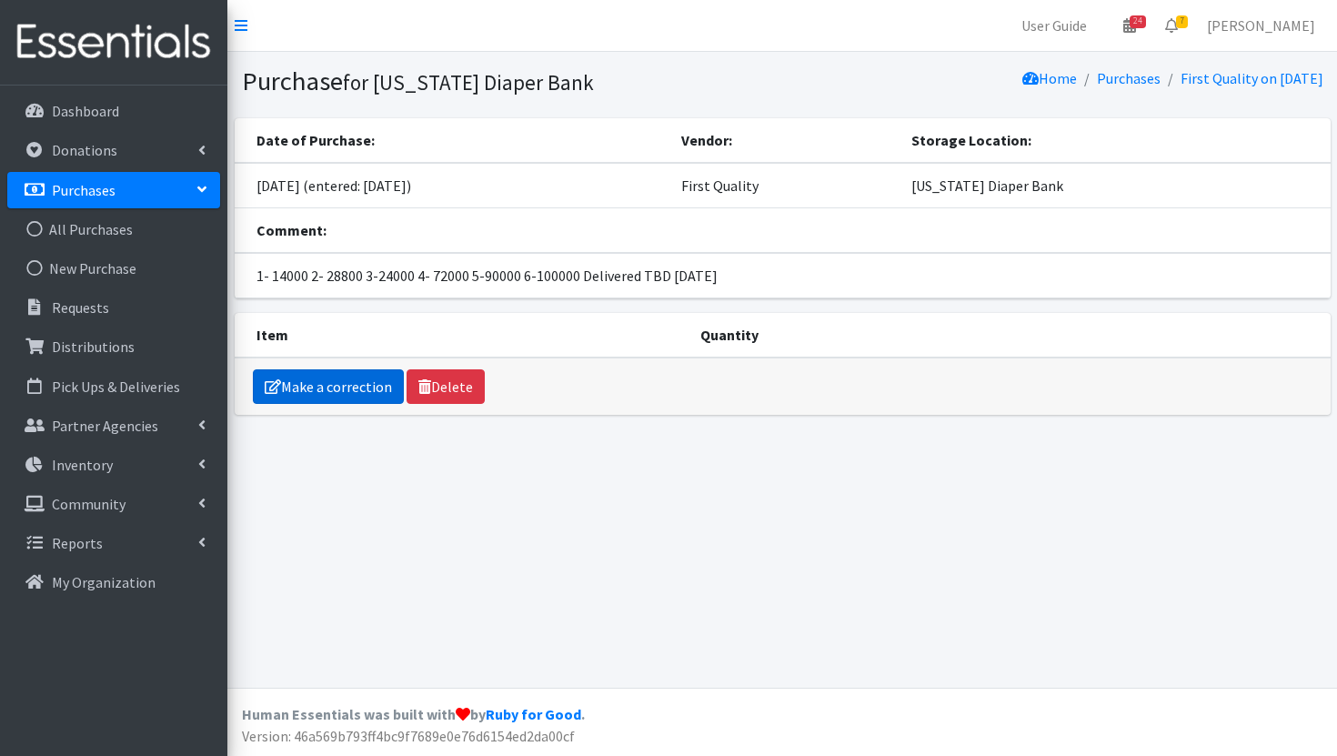
click at [357, 394] on link "Make a correction" at bounding box center [328, 386] width 151 height 35
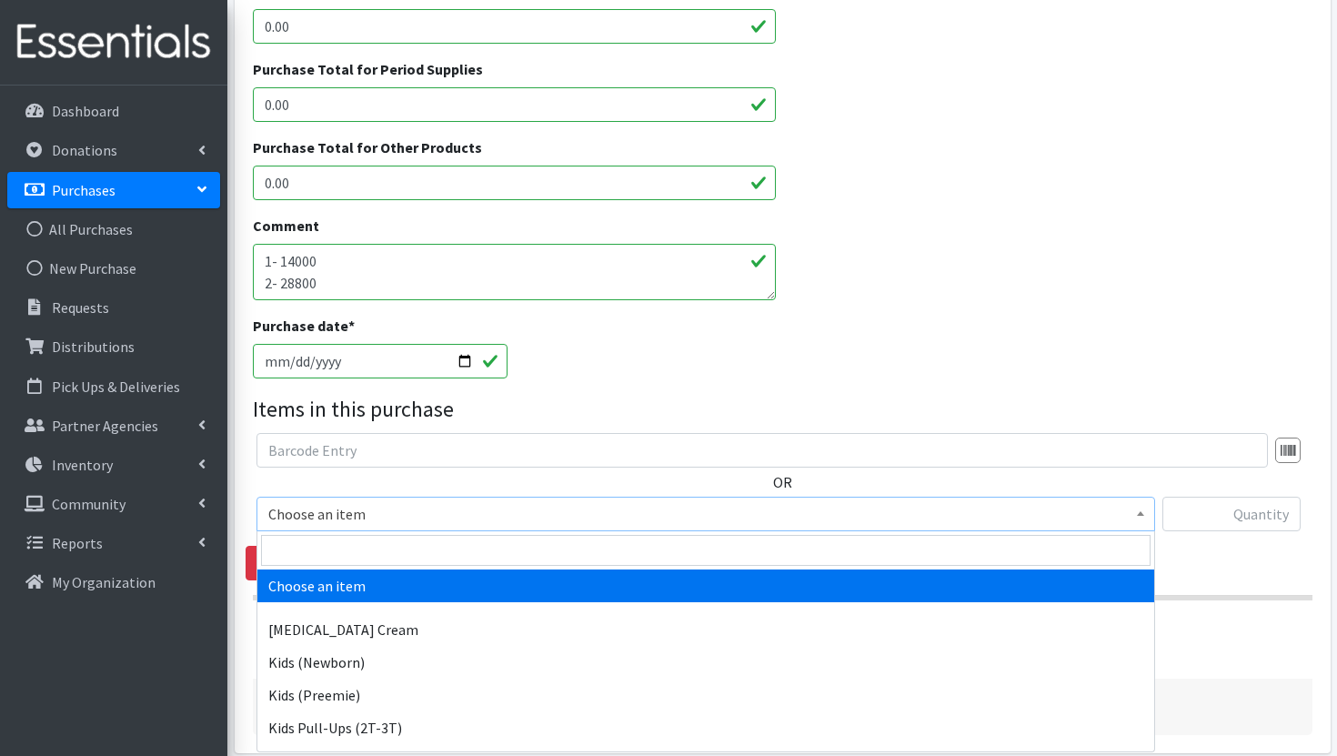
click at [616, 516] on span "Choose an item" at bounding box center [705, 513] width 875 height 25
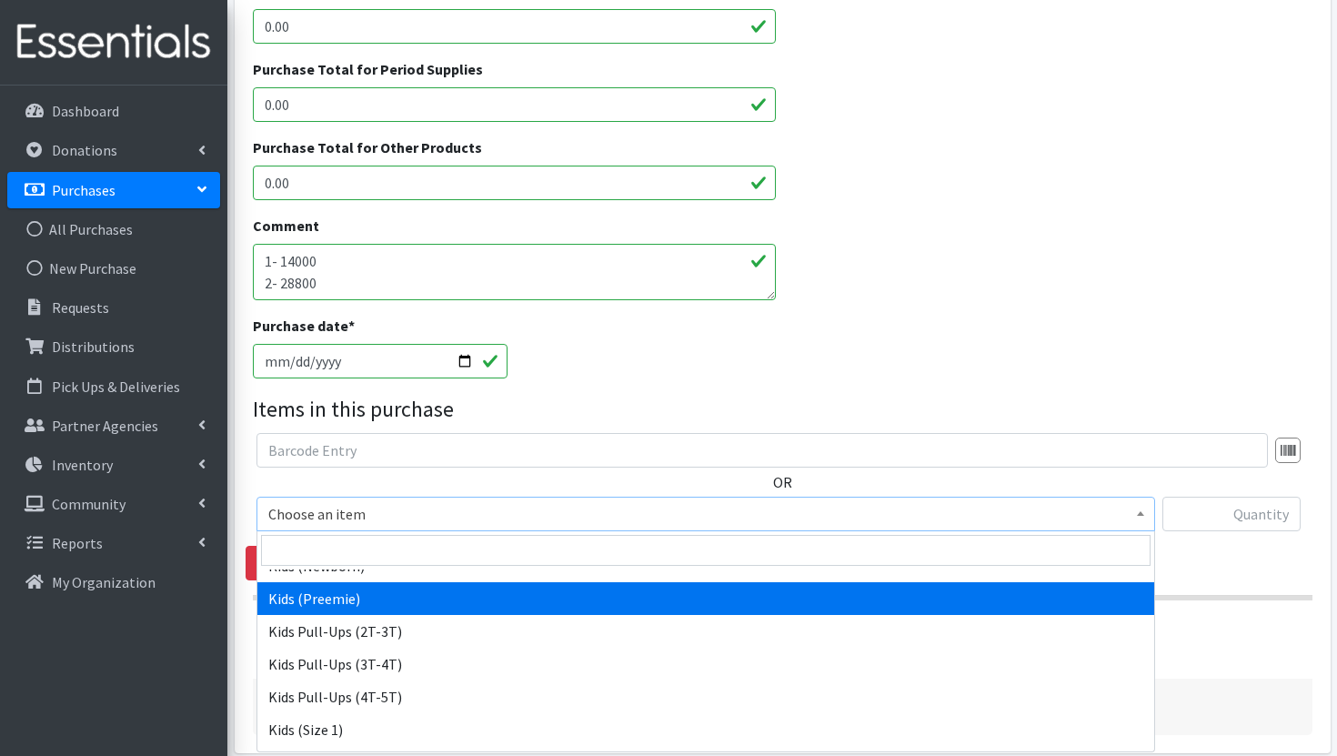
scroll to position [107, 0]
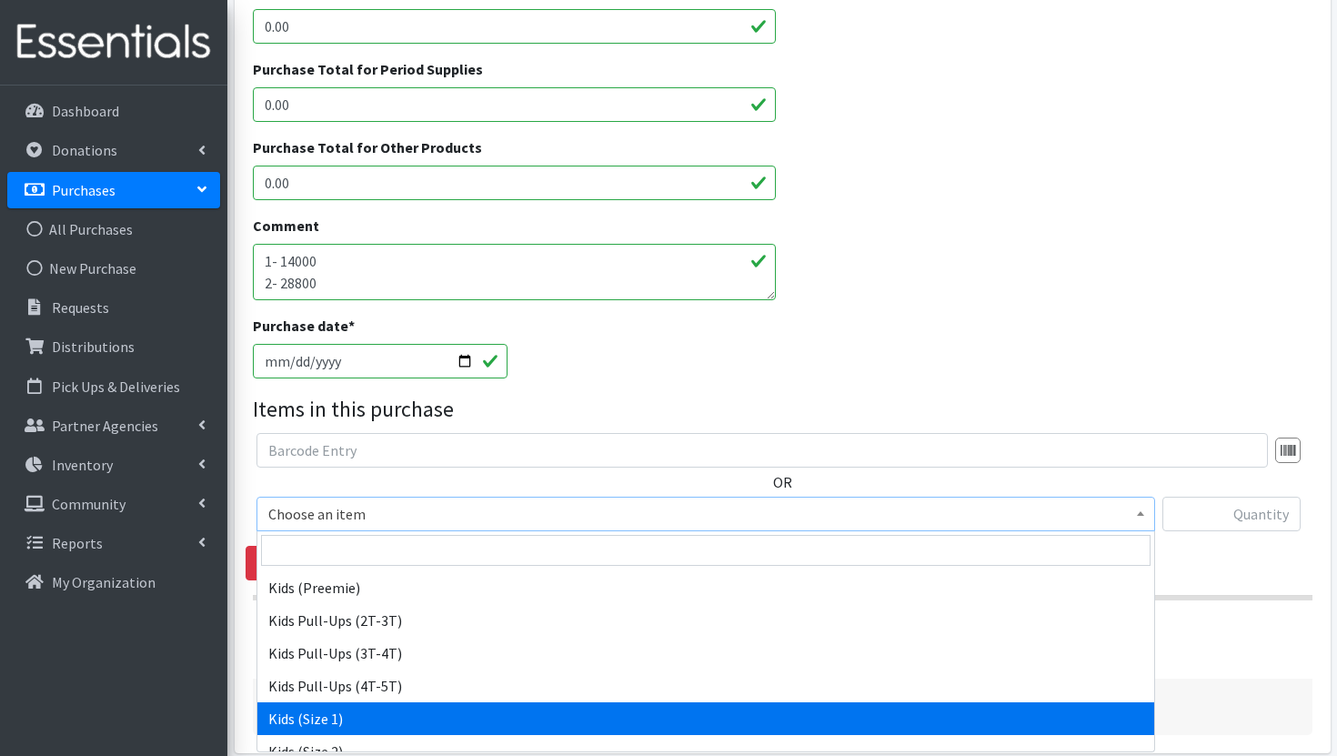
select select "3401"
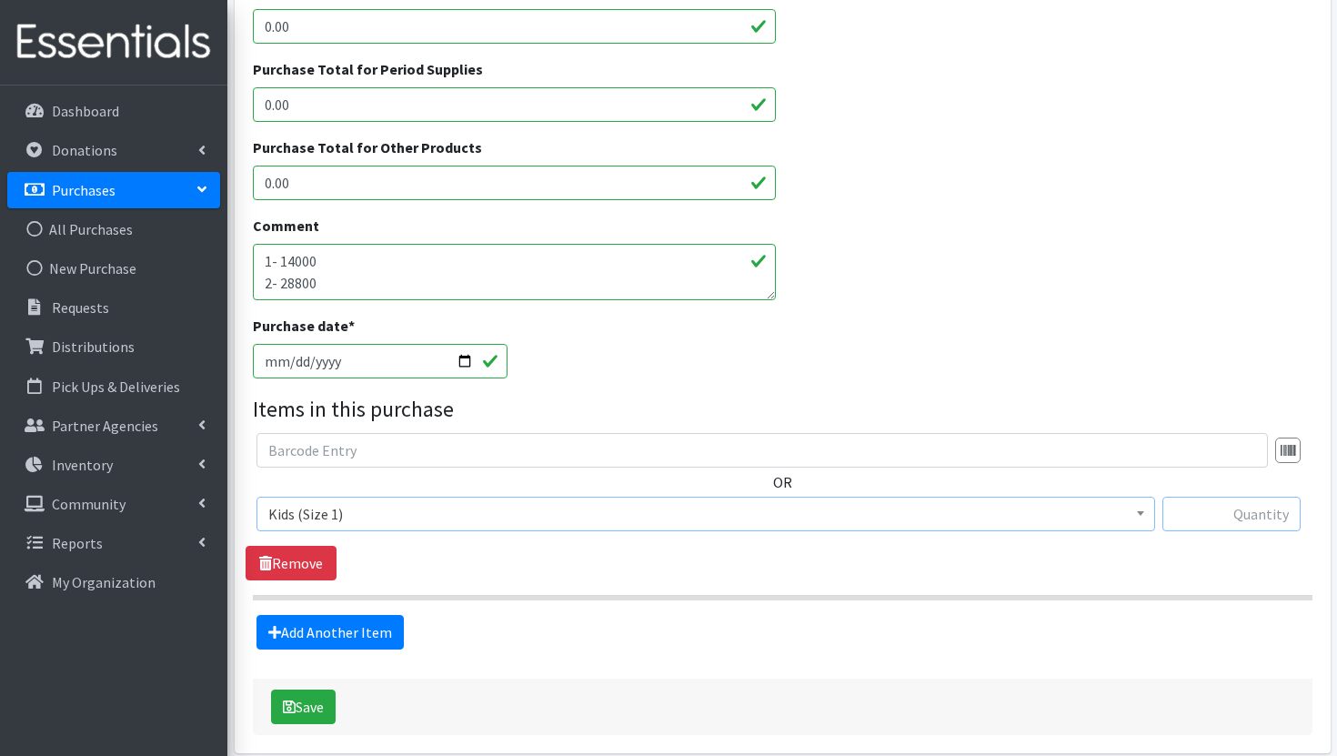
click at [1217, 510] on input "text" at bounding box center [1231, 513] width 138 height 35
type input "14000"
click at [370, 644] on link "Add Another Item" at bounding box center [329, 632] width 147 height 35
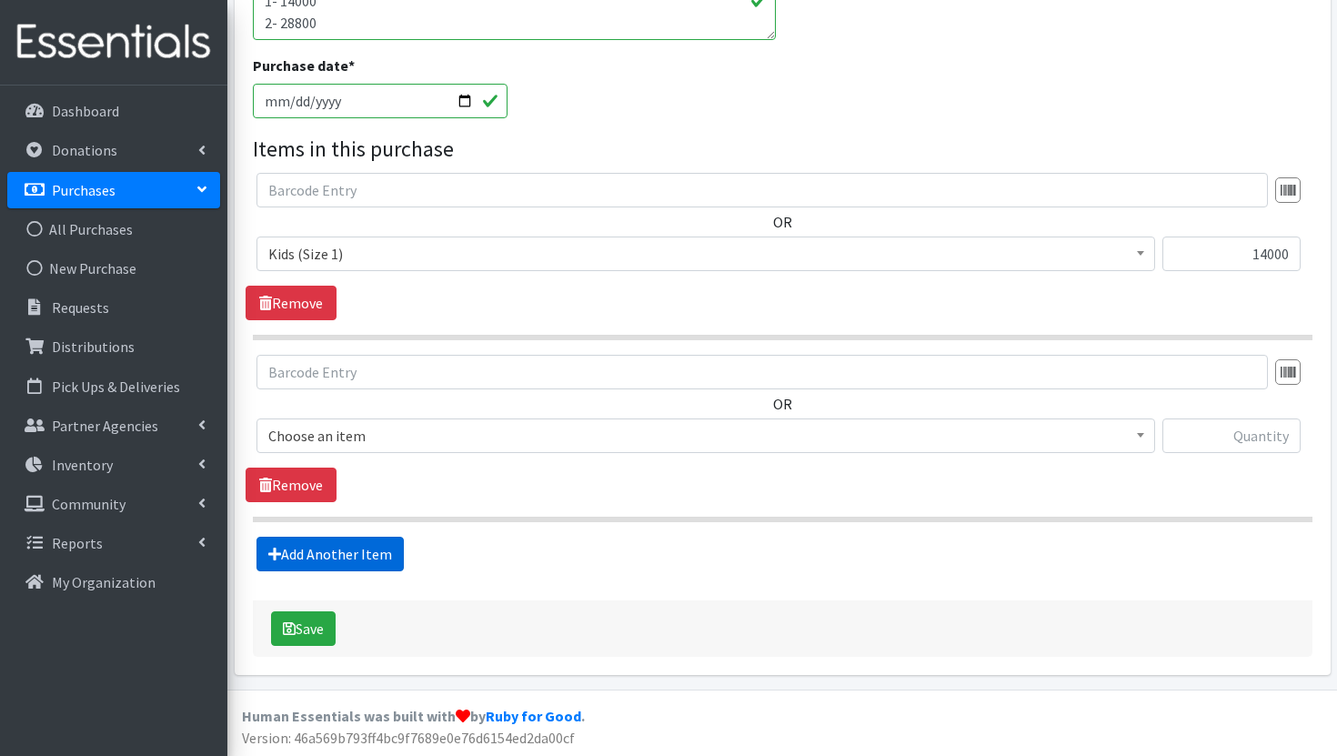
scroll to position [730, 0]
click at [646, 438] on span "Choose an item" at bounding box center [705, 434] width 875 height 25
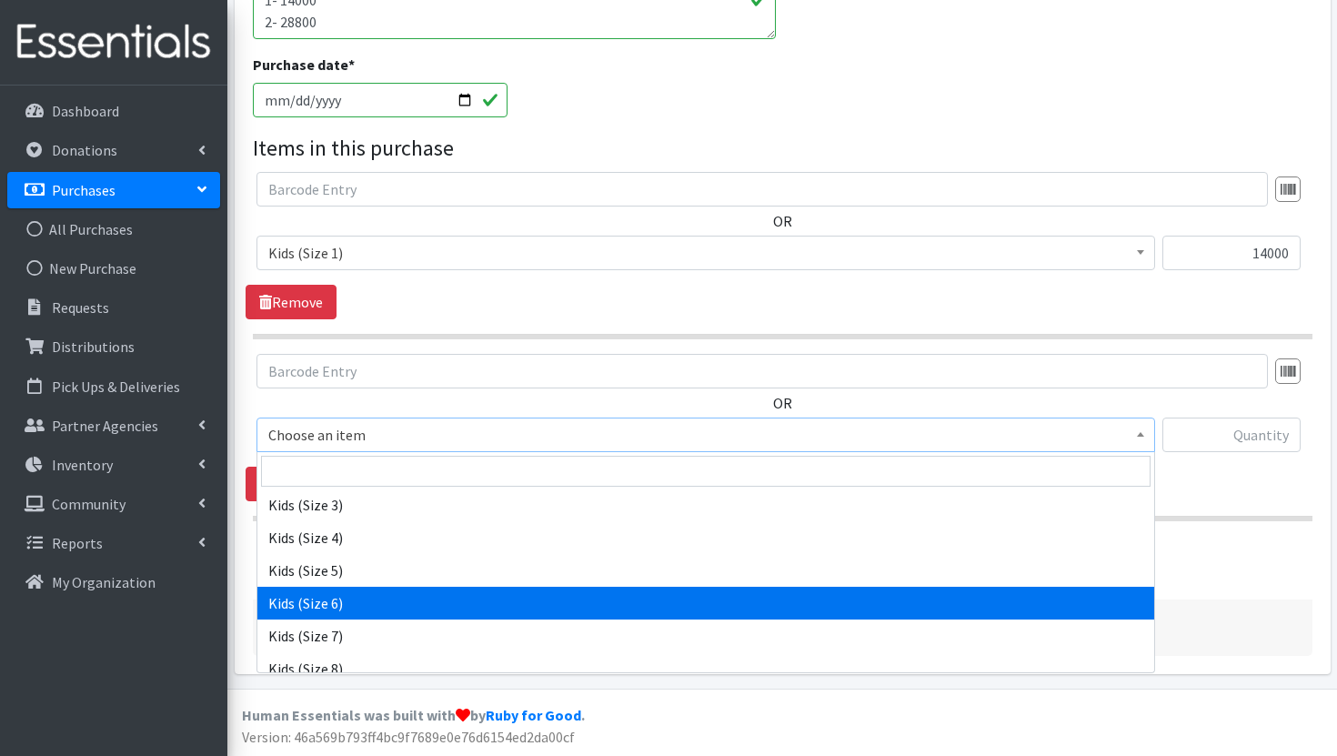
scroll to position [255, 0]
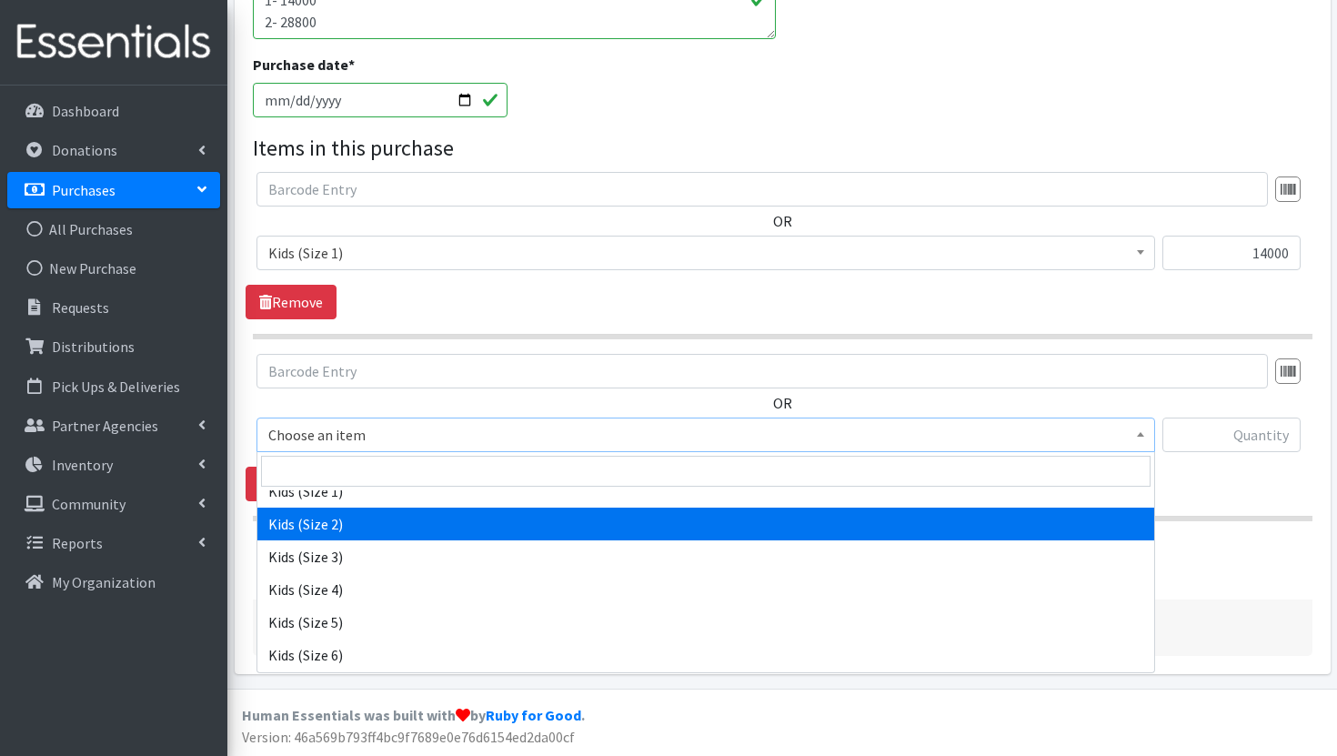
select select "3420"
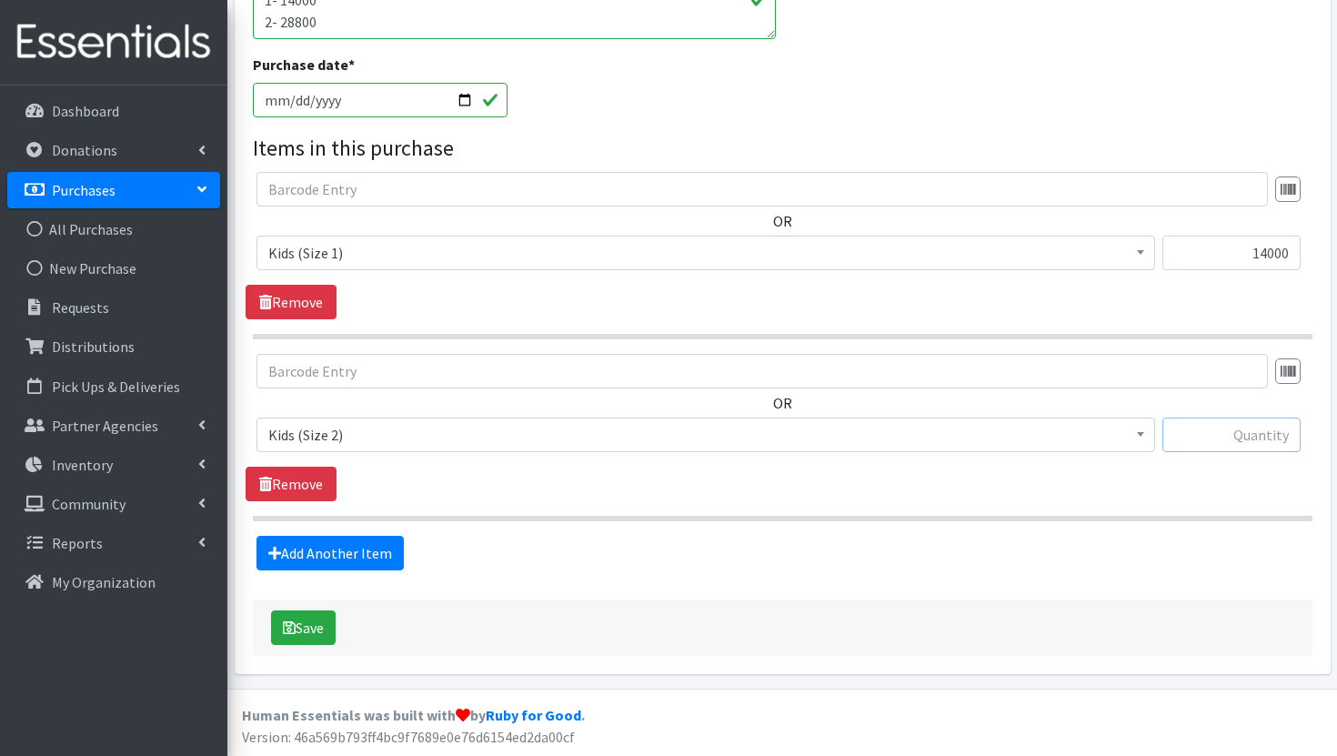
click at [1258, 433] on input "text" at bounding box center [1231, 434] width 138 height 35
type input "28800"
click at [331, 546] on link "Add Another Item" at bounding box center [329, 553] width 147 height 35
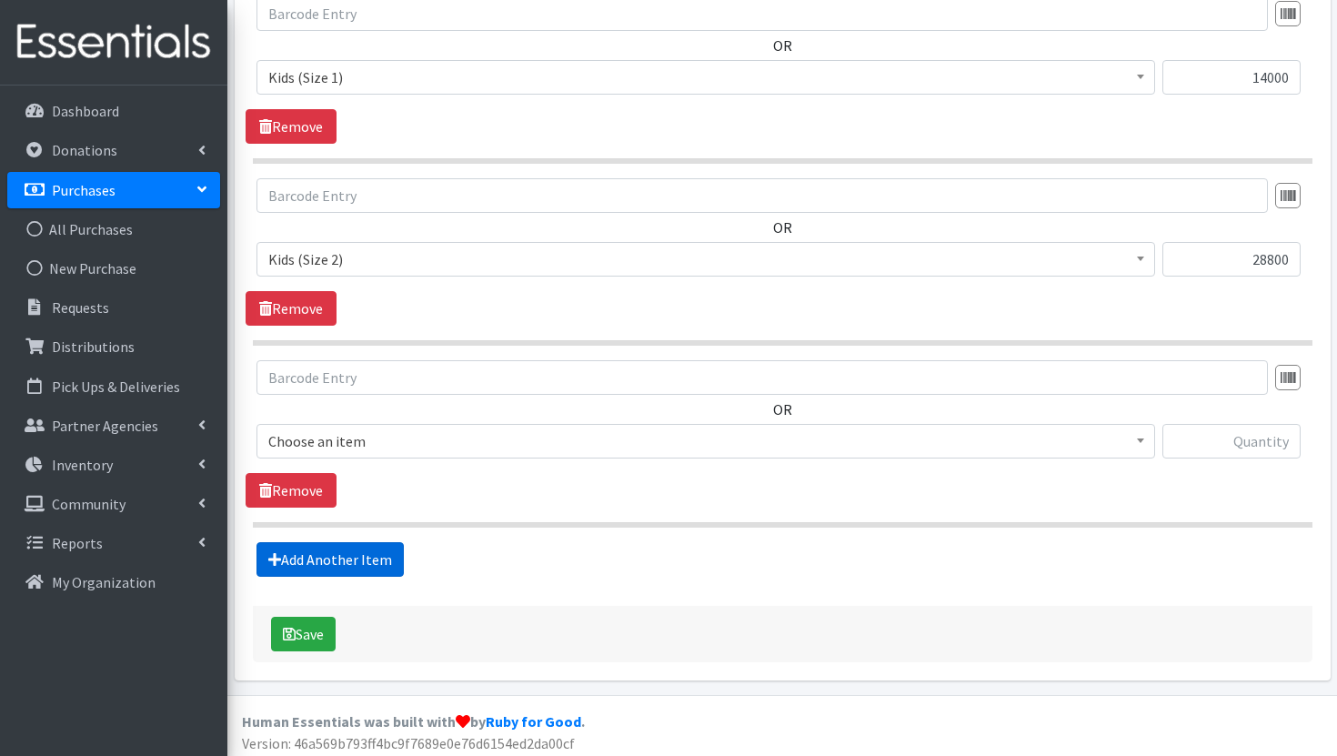
scroll to position [912, 0]
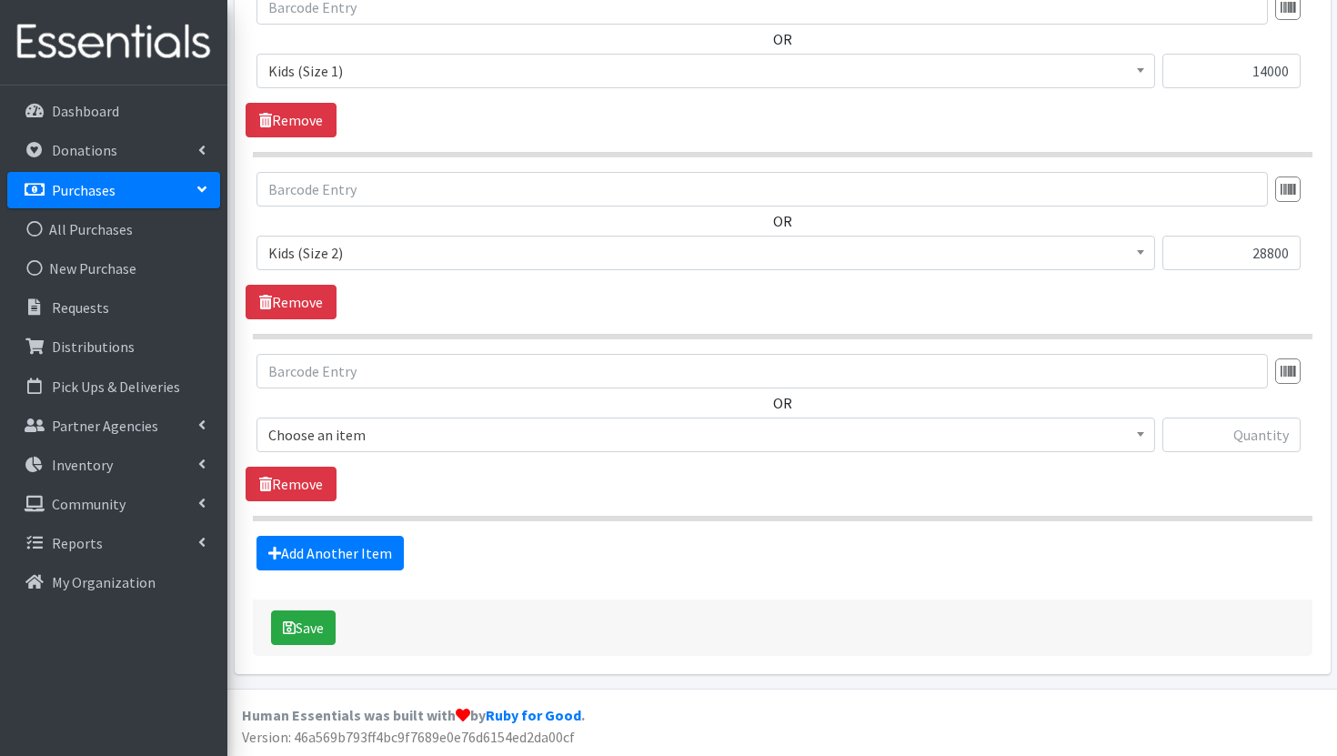
click at [612, 432] on span "Choose an item" at bounding box center [705, 434] width 875 height 25
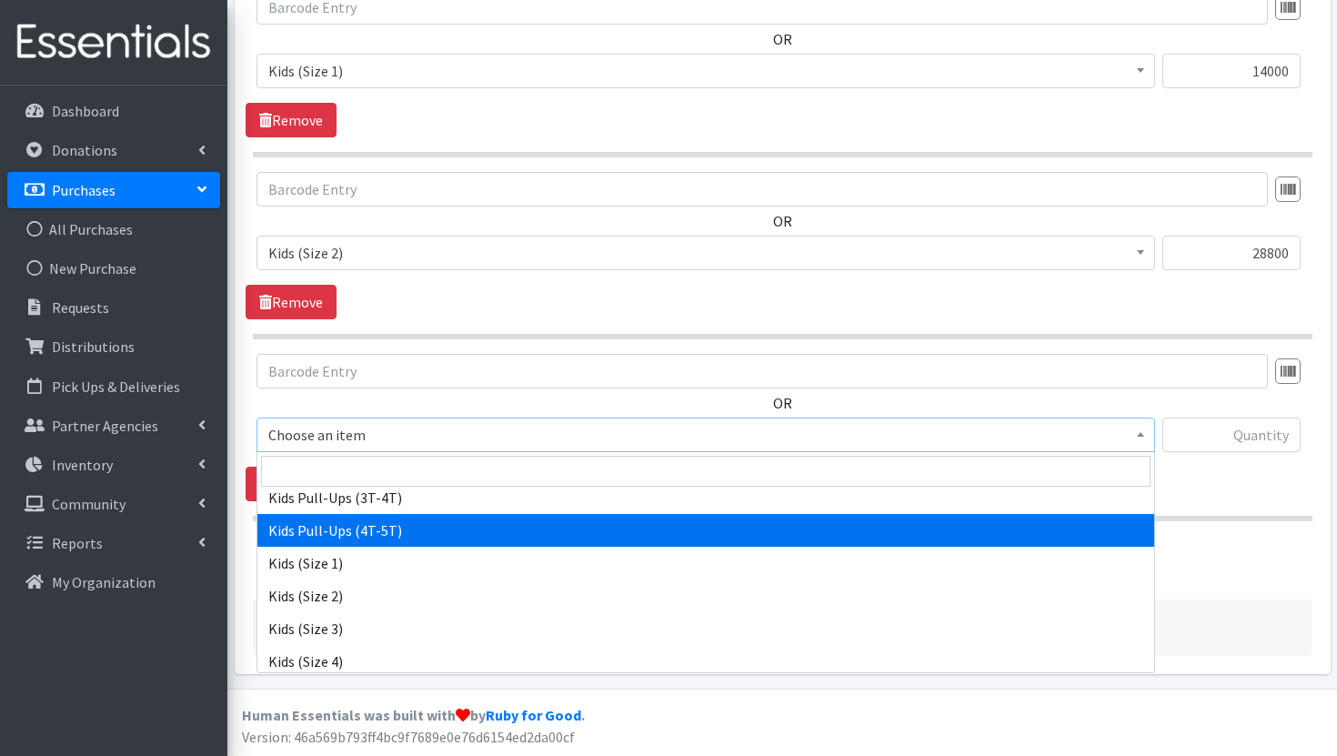
scroll to position [185, 0]
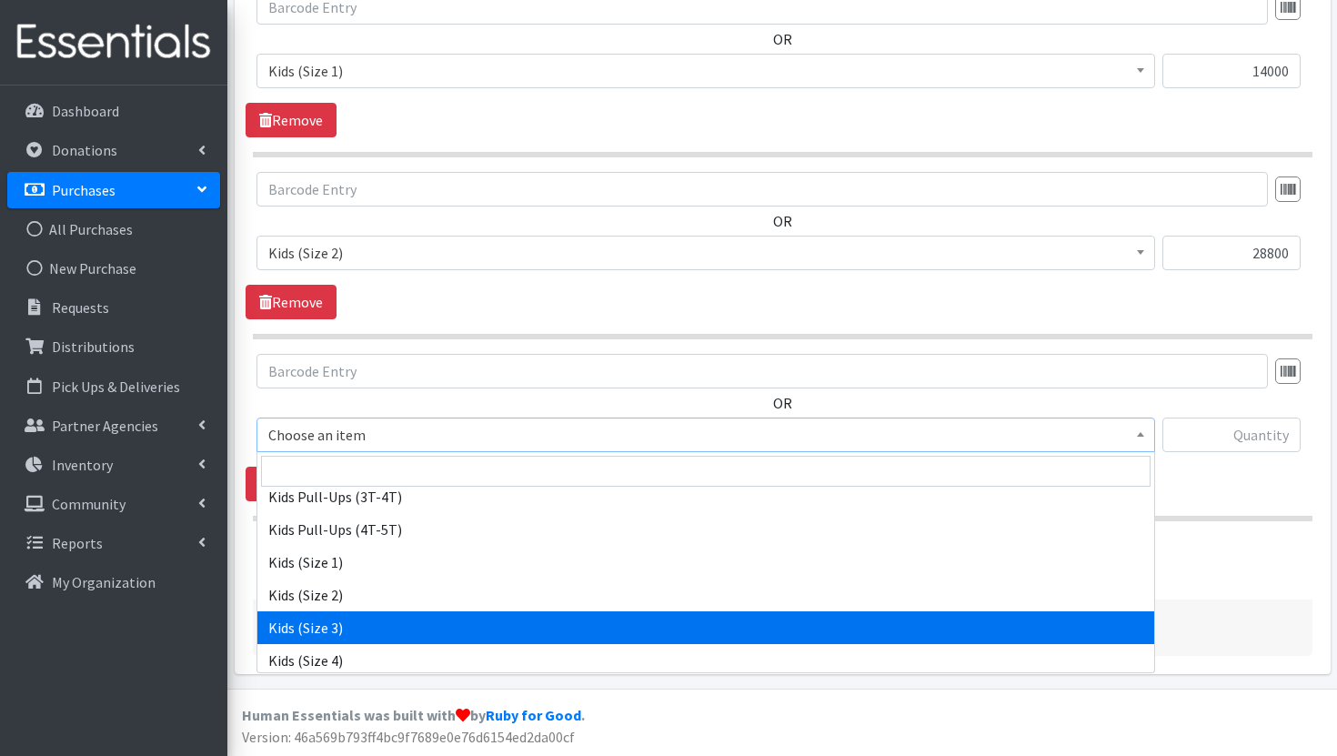
select select "3393"
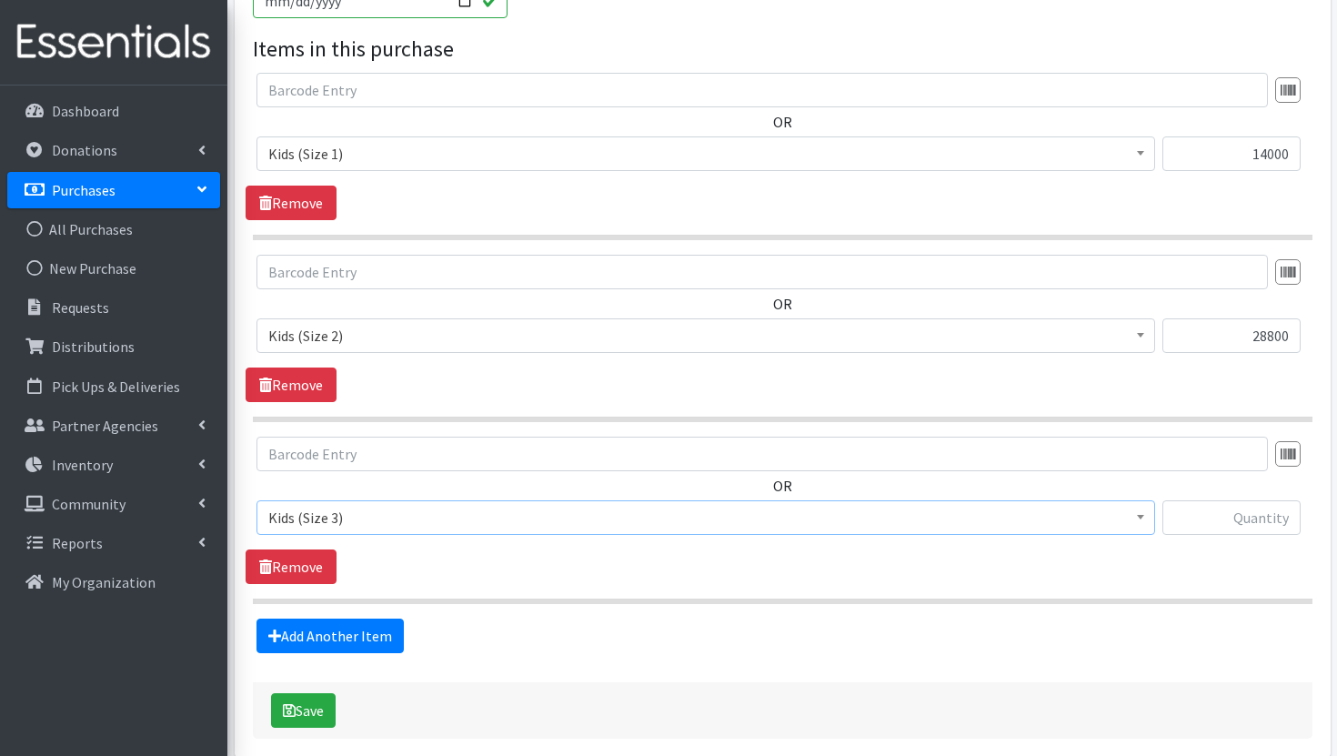
scroll to position [851, 0]
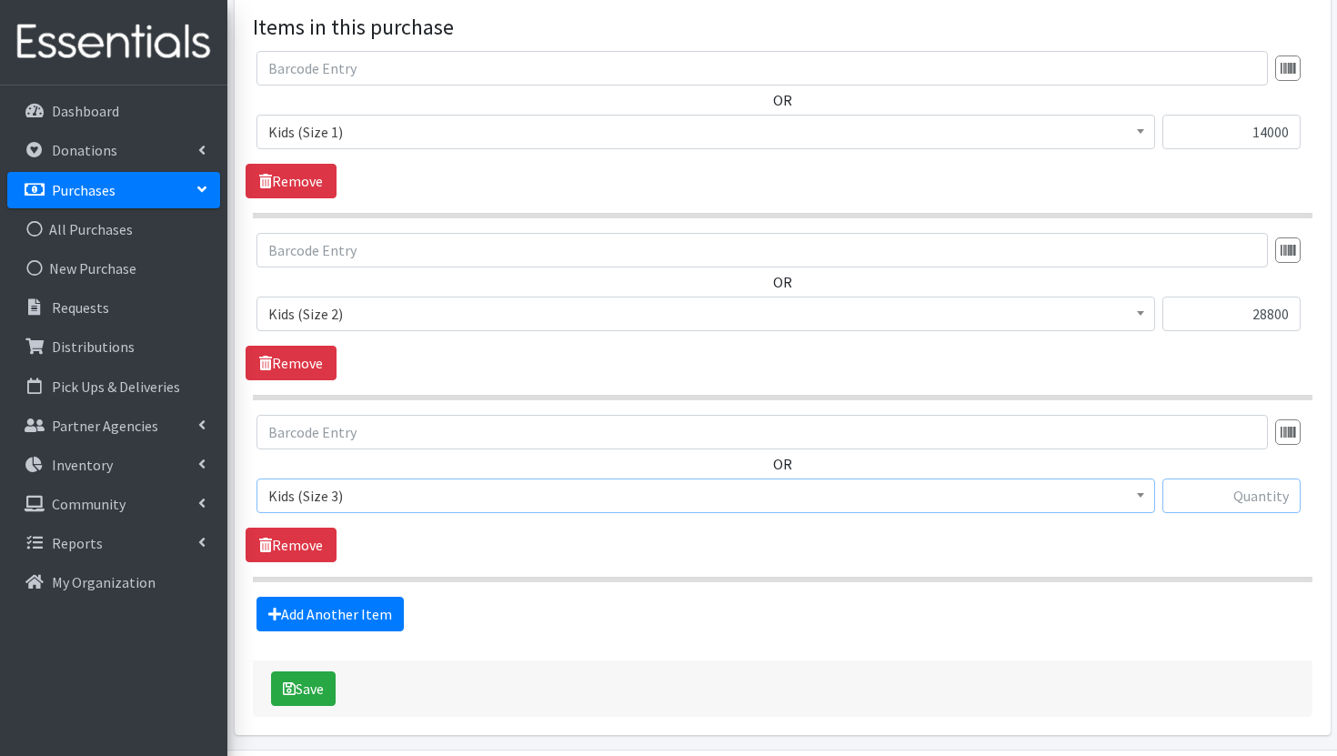
click at [1267, 499] on input "text" at bounding box center [1231, 495] width 138 height 35
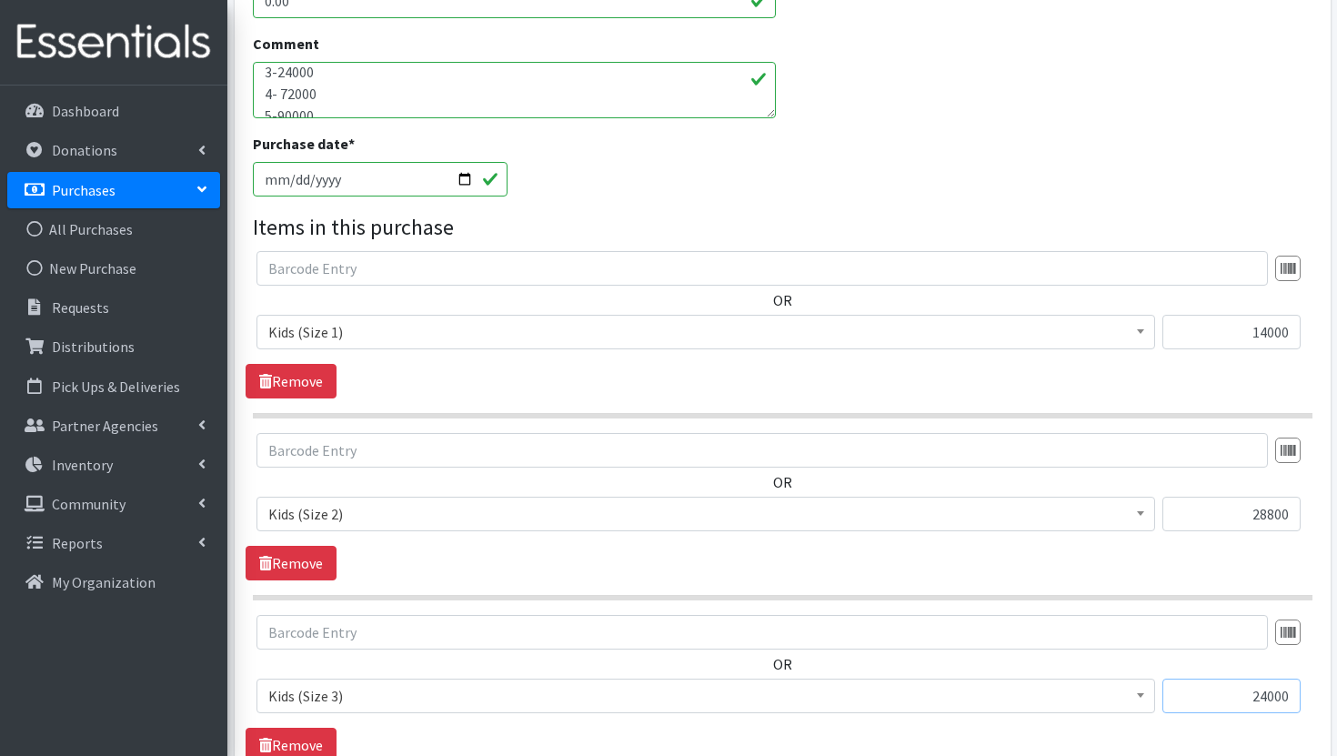
scroll to position [55, 0]
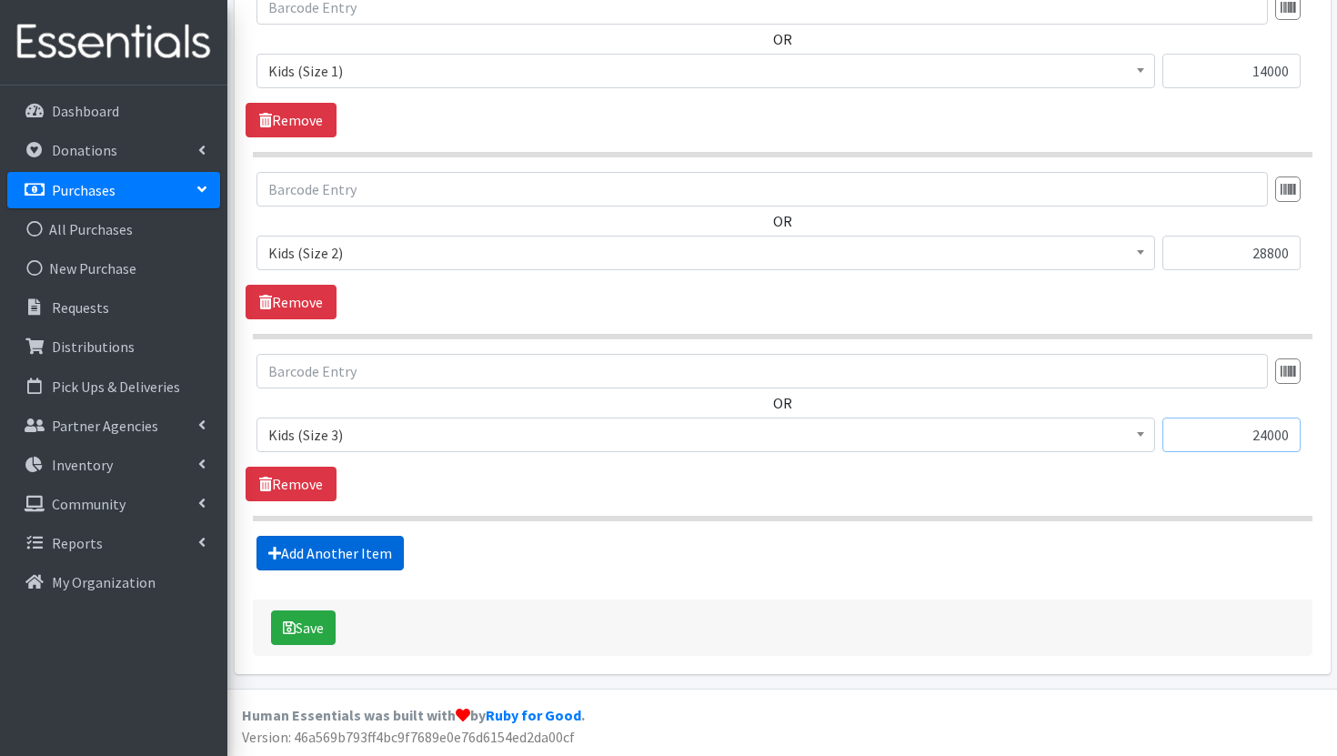
type input "24000"
click at [356, 551] on link "Add Another Item" at bounding box center [329, 553] width 147 height 35
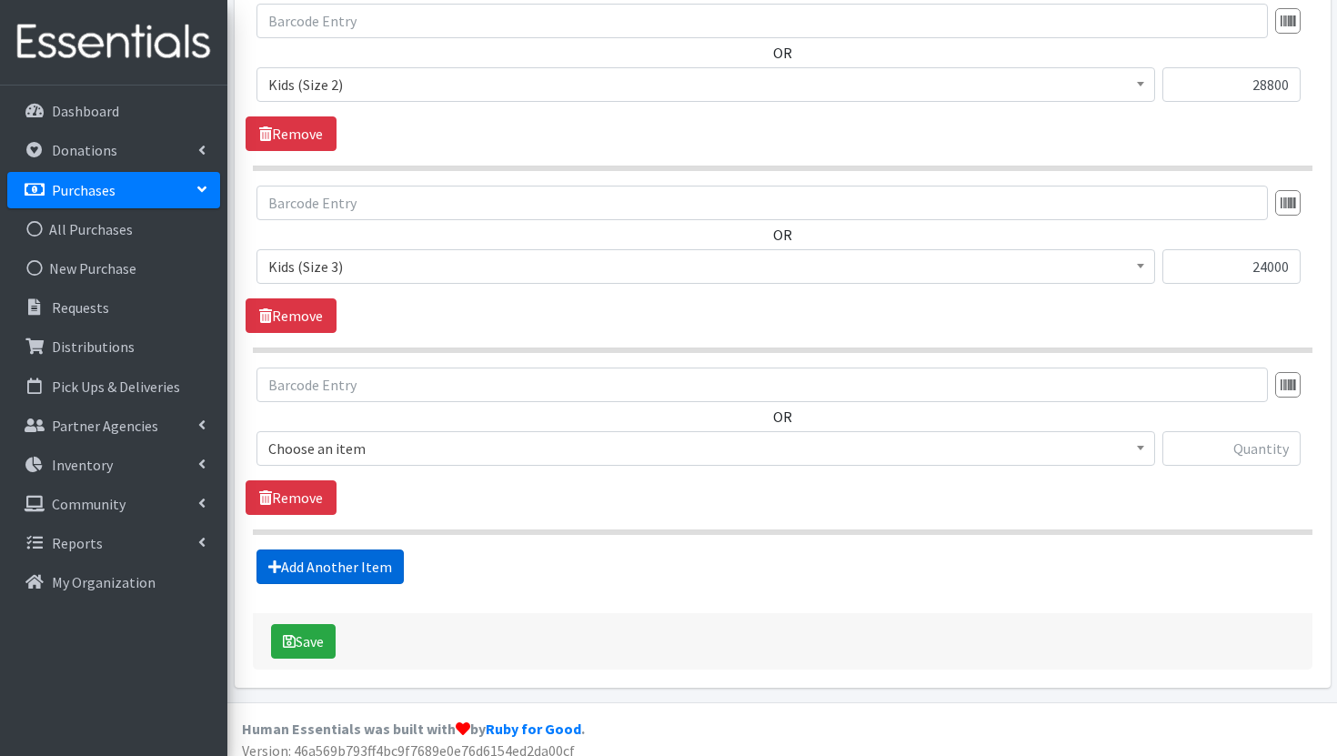
scroll to position [1094, 0]
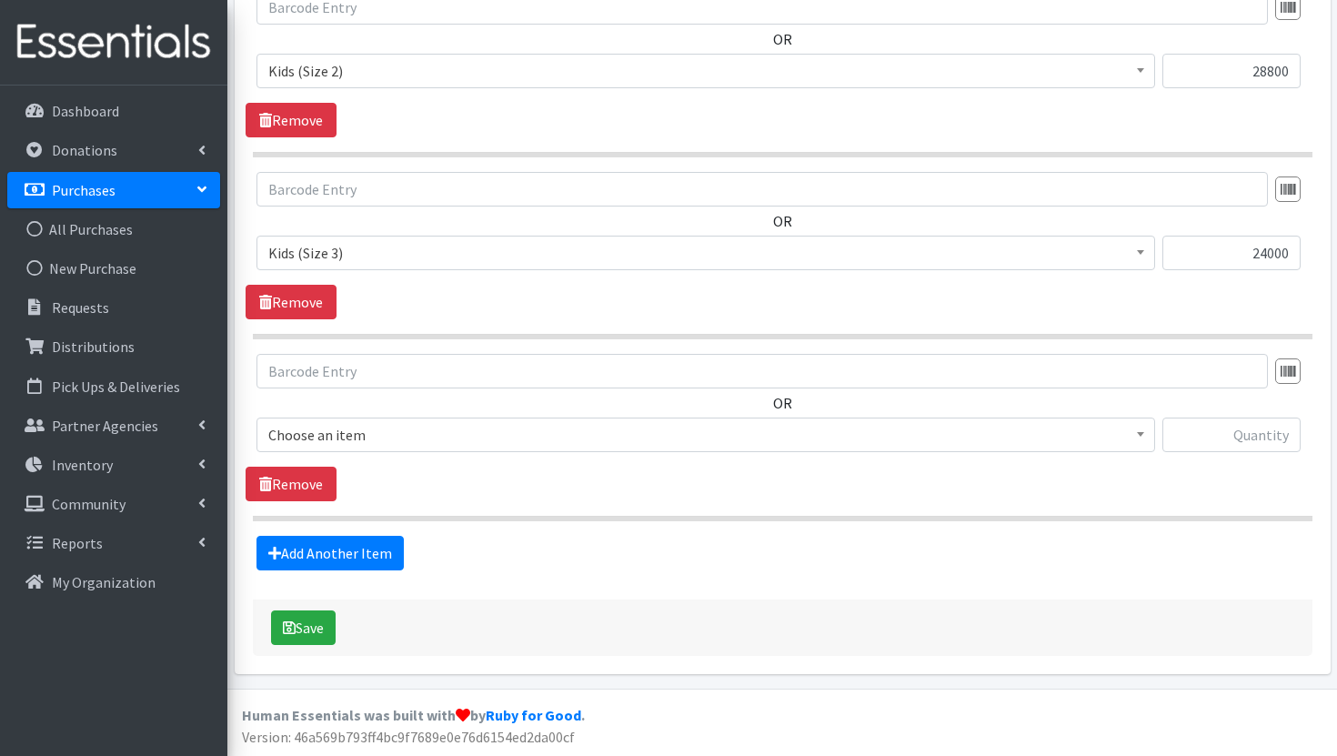
click at [477, 435] on span "Choose an item" at bounding box center [705, 434] width 875 height 25
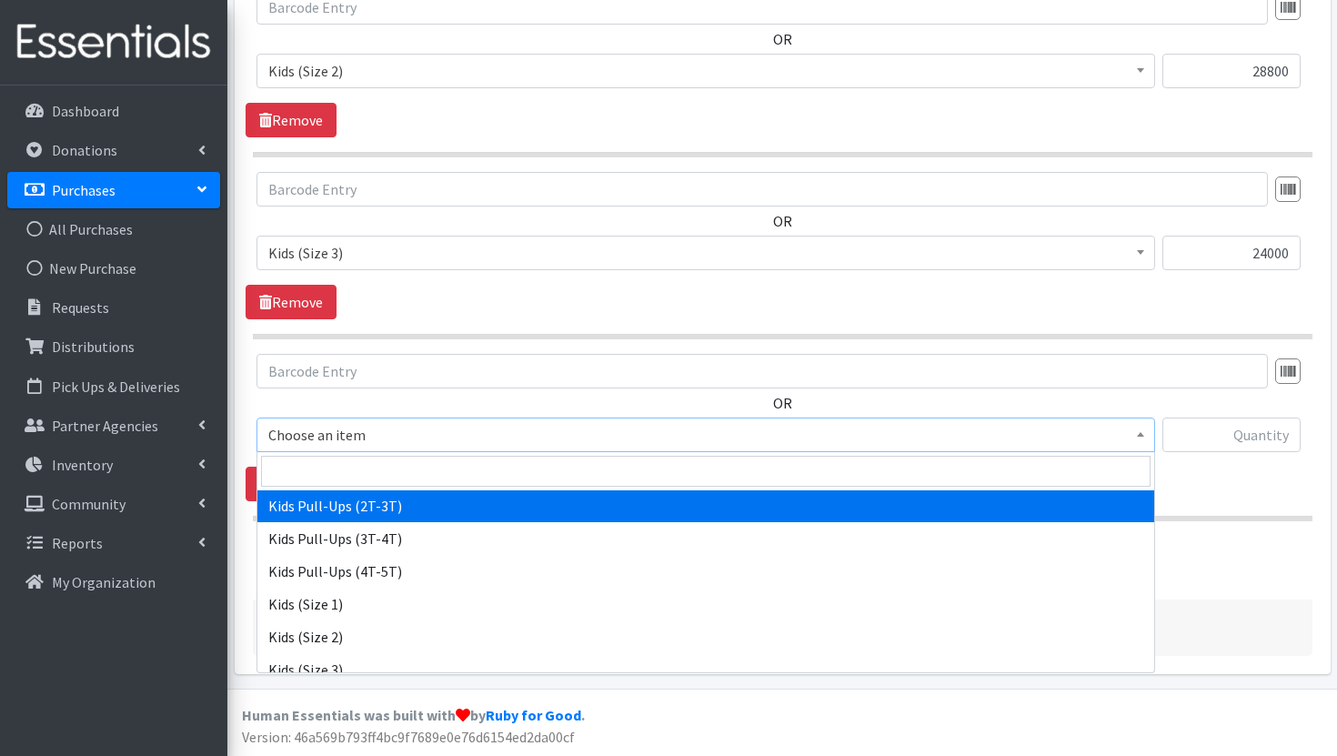
scroll to position [220, 0]
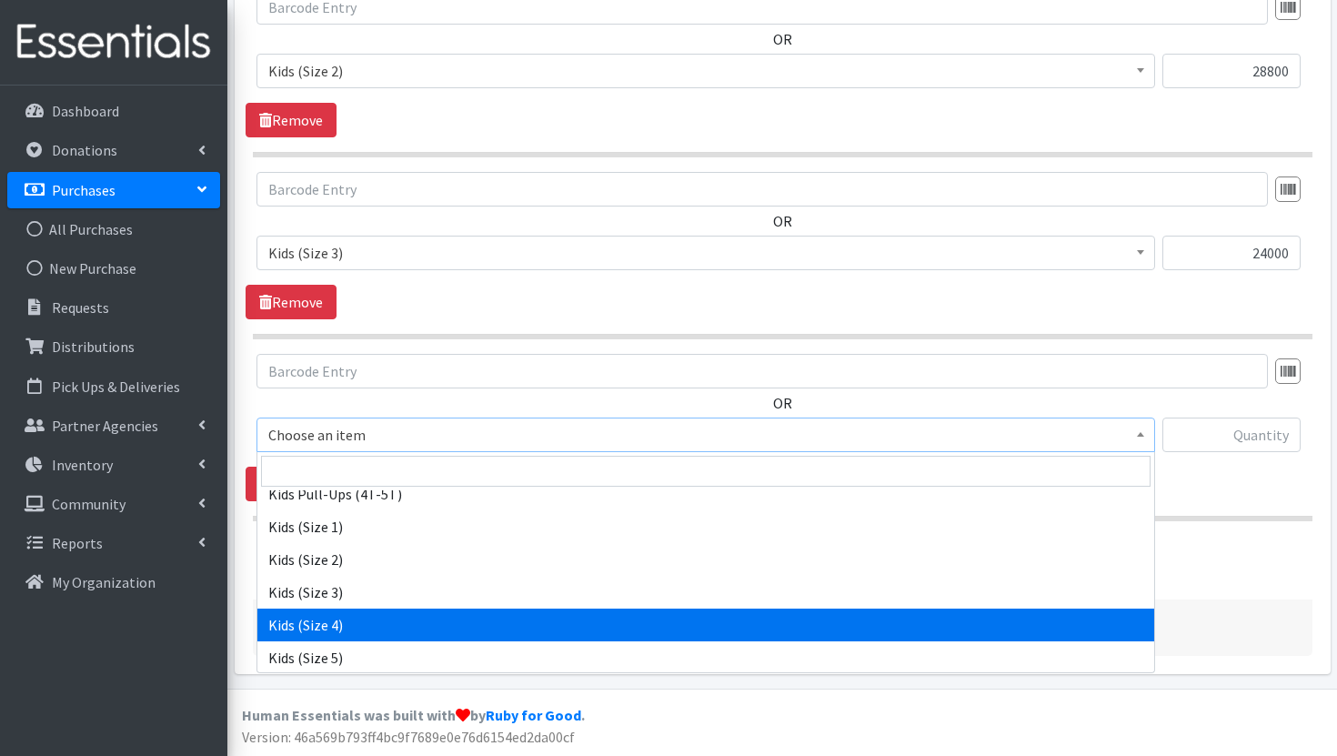
select select "3394"
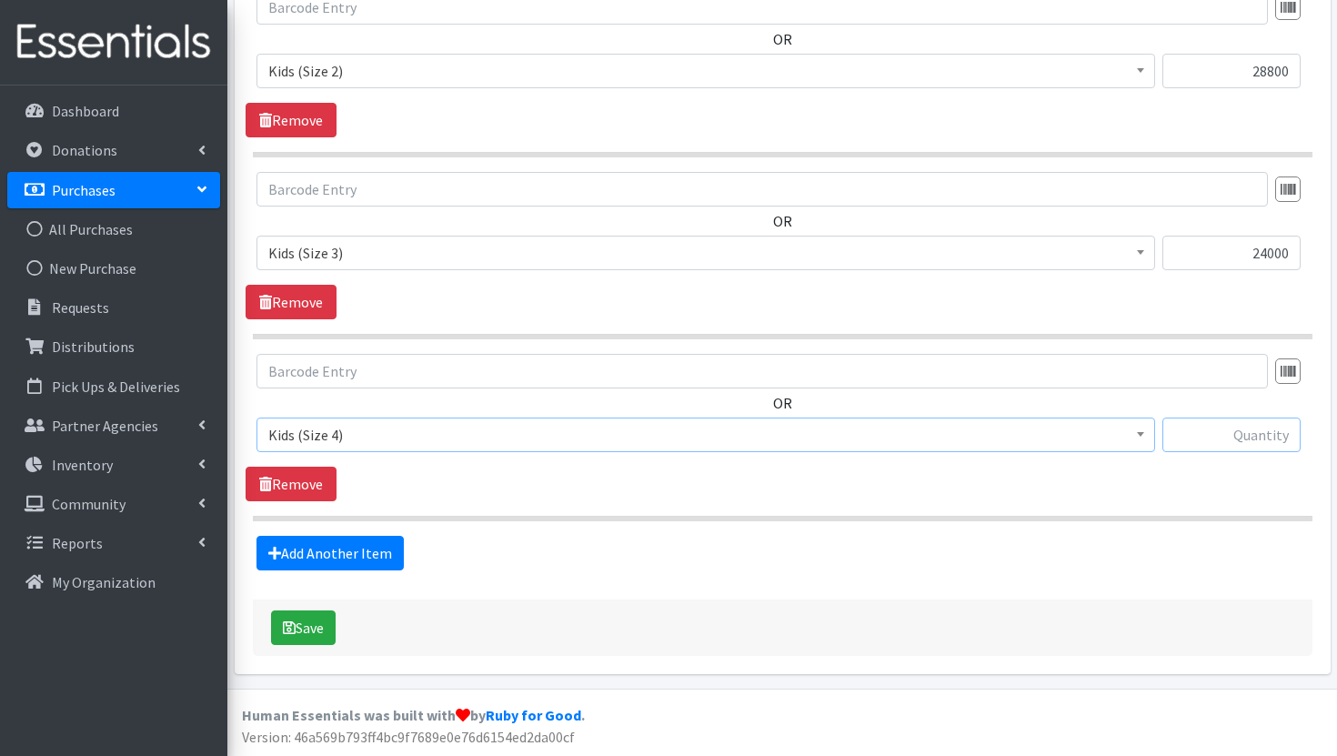
click at [1237, 437] on input "text" at bounding box center [1231, 434] width 138 height 35
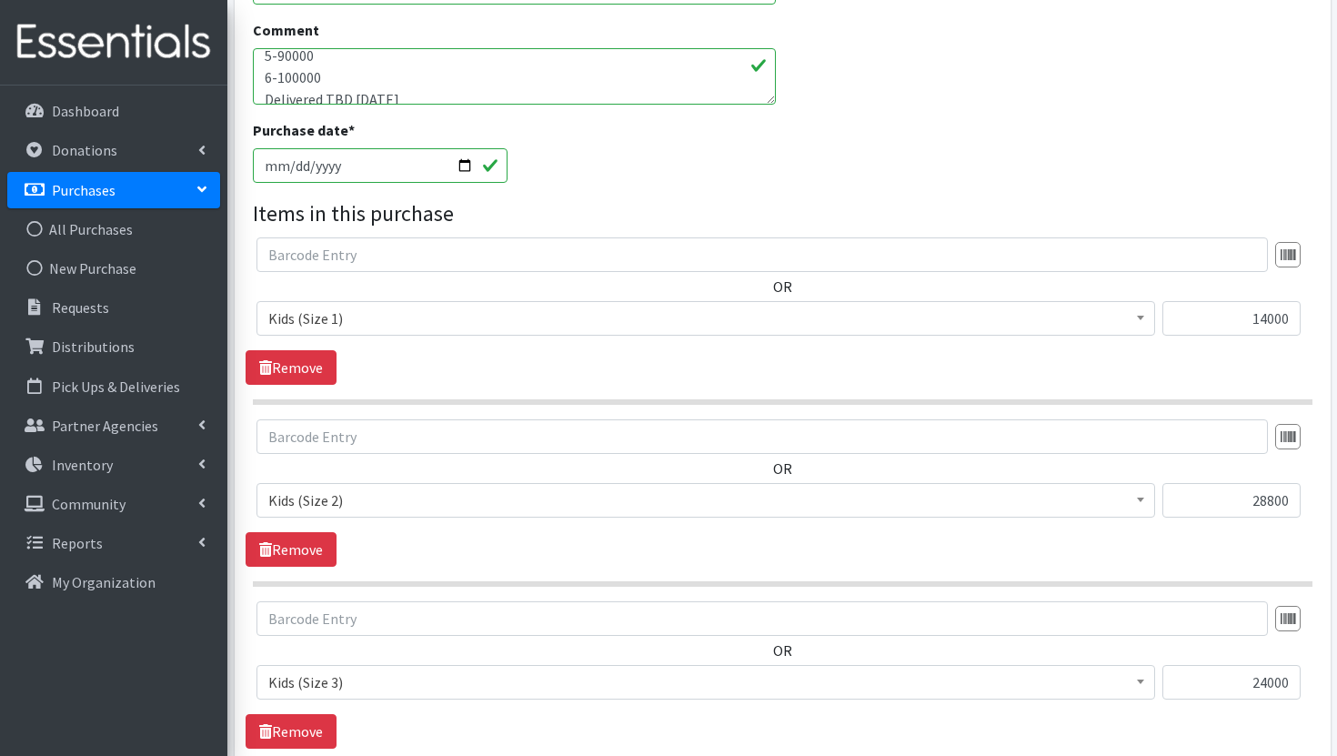
scroll to position [100, 0]
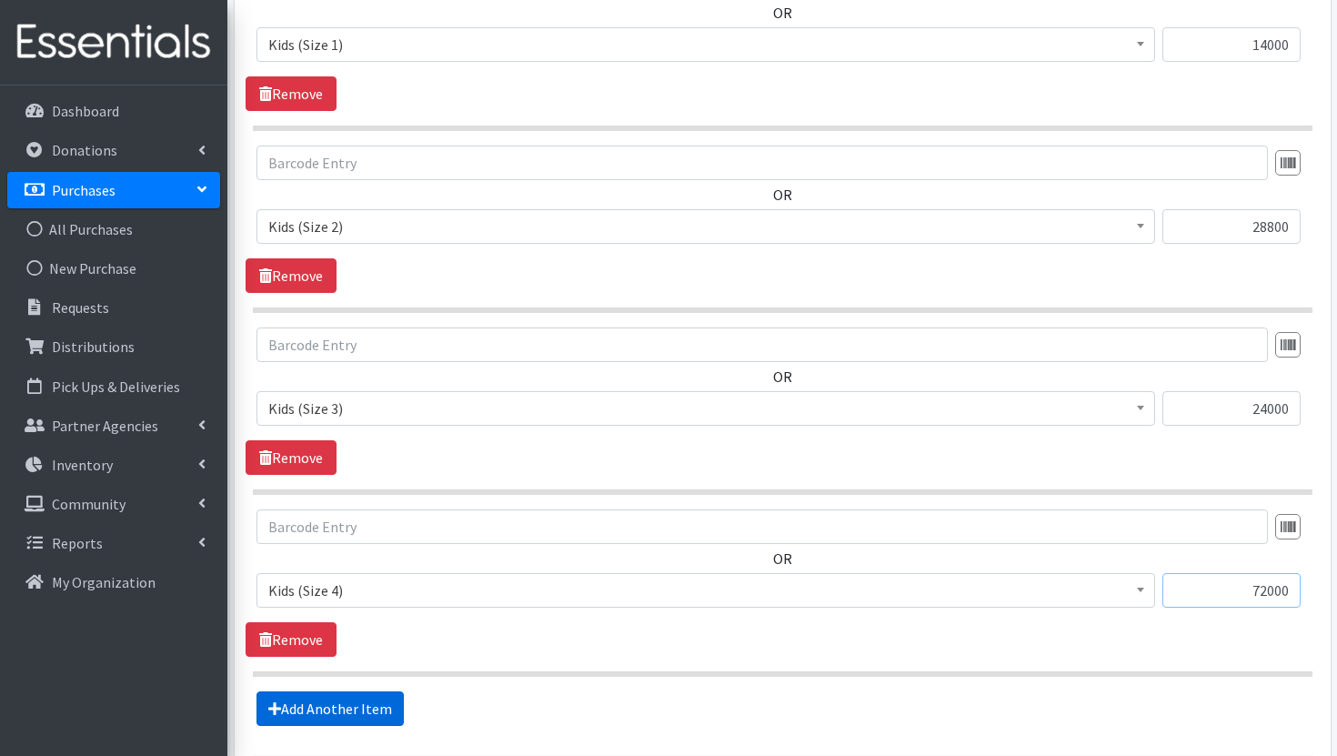
type input "72000"
click at [320, 702] on link "Add Another Item" at bounding box center [329, 708] width 147 height 35
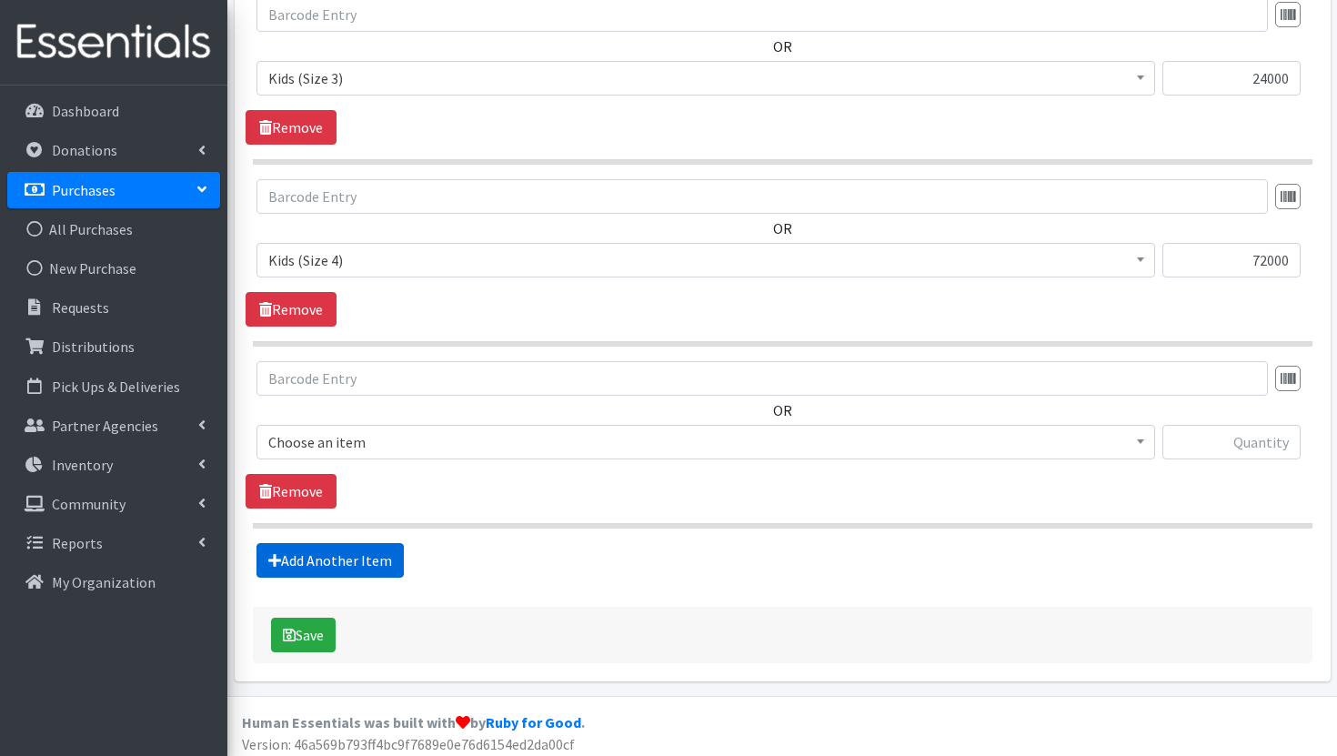
scroll to position [1276, 0]
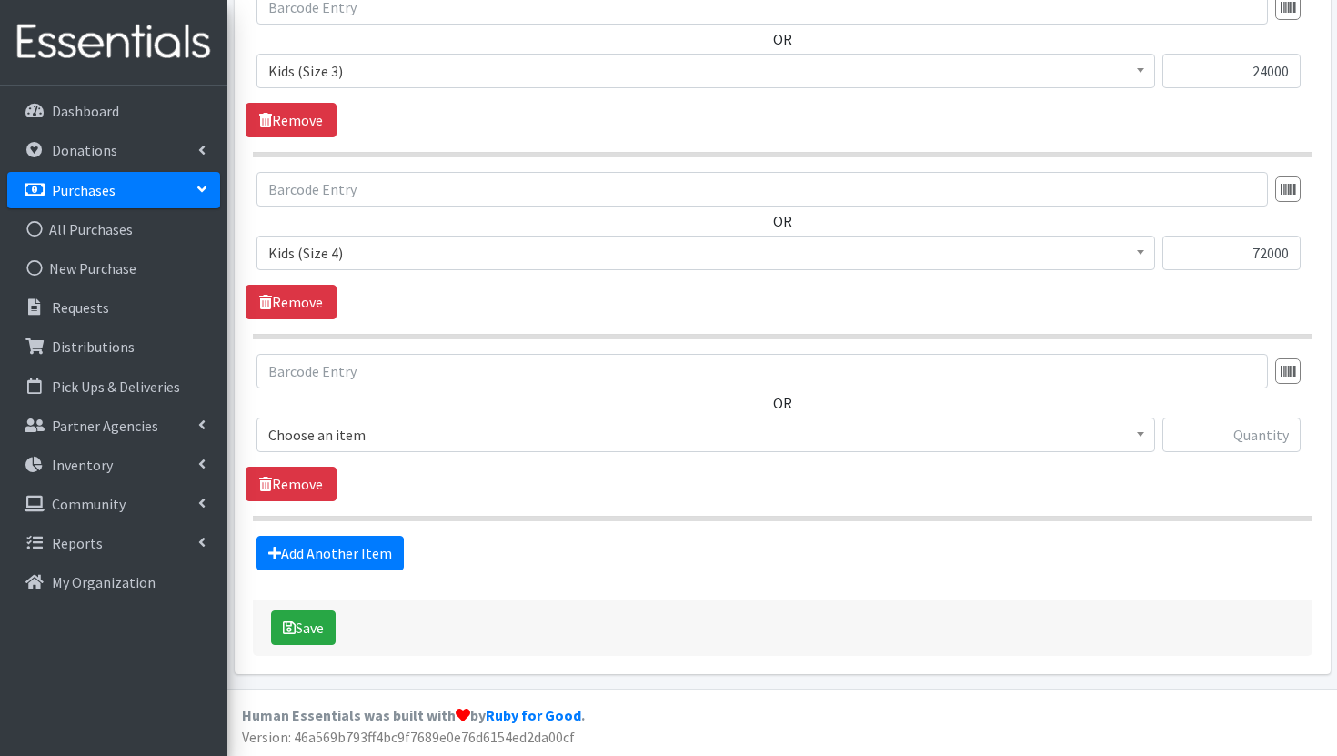
click at [515, 439] on span "Choose an item" at bounding box center [705, 434] width 875 height 25
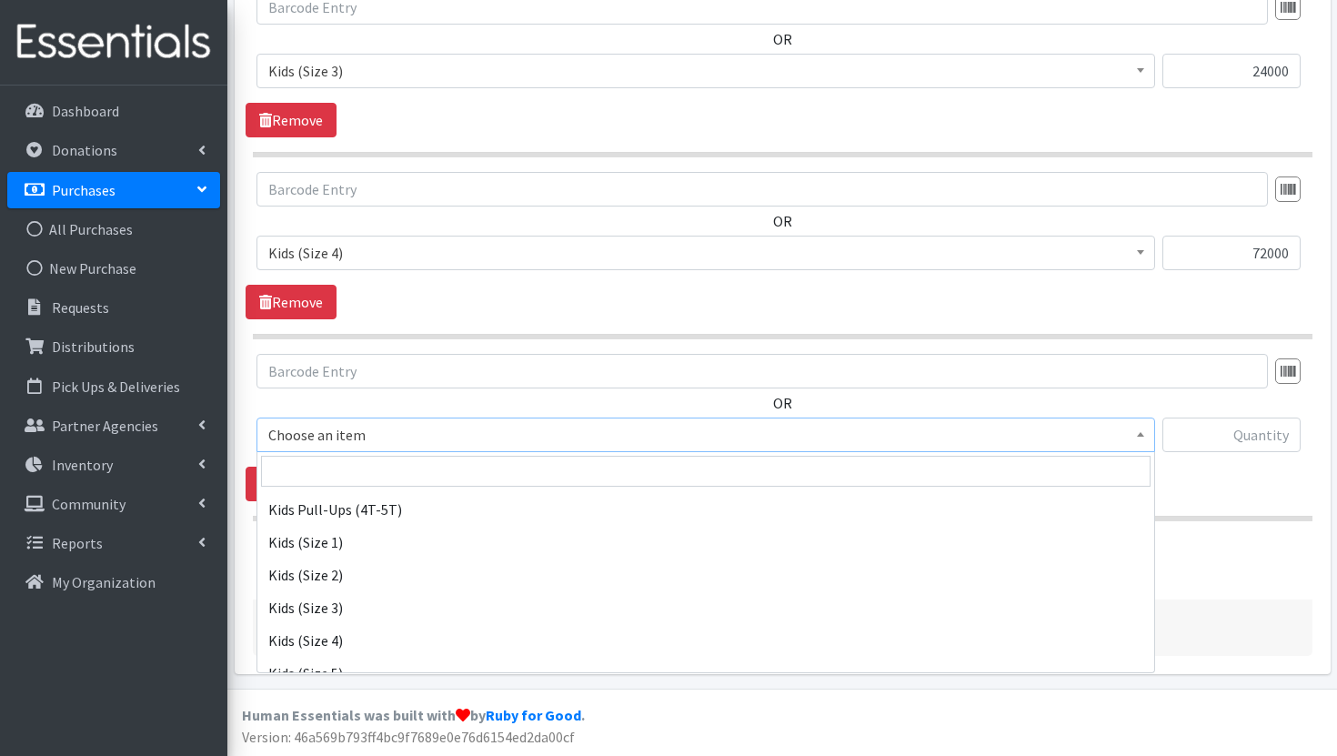
scroll to position [336, 0]
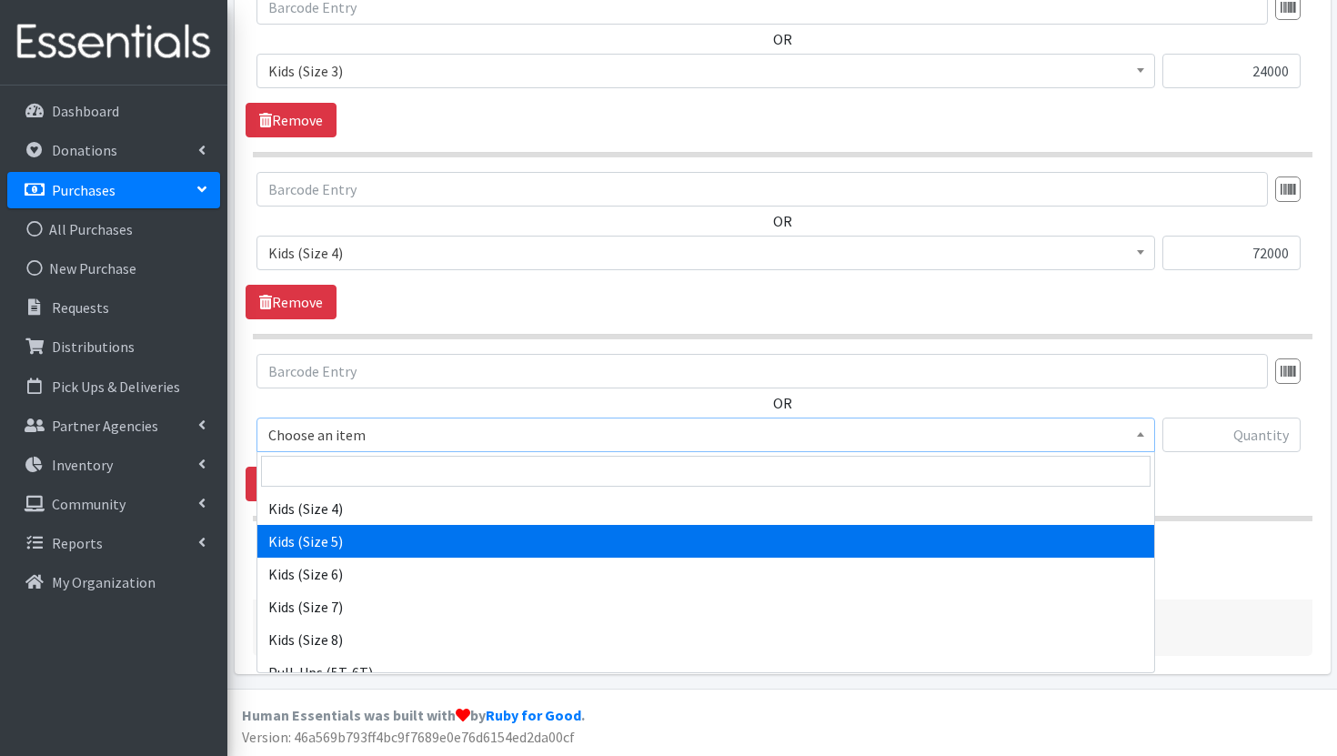
select select "3407"
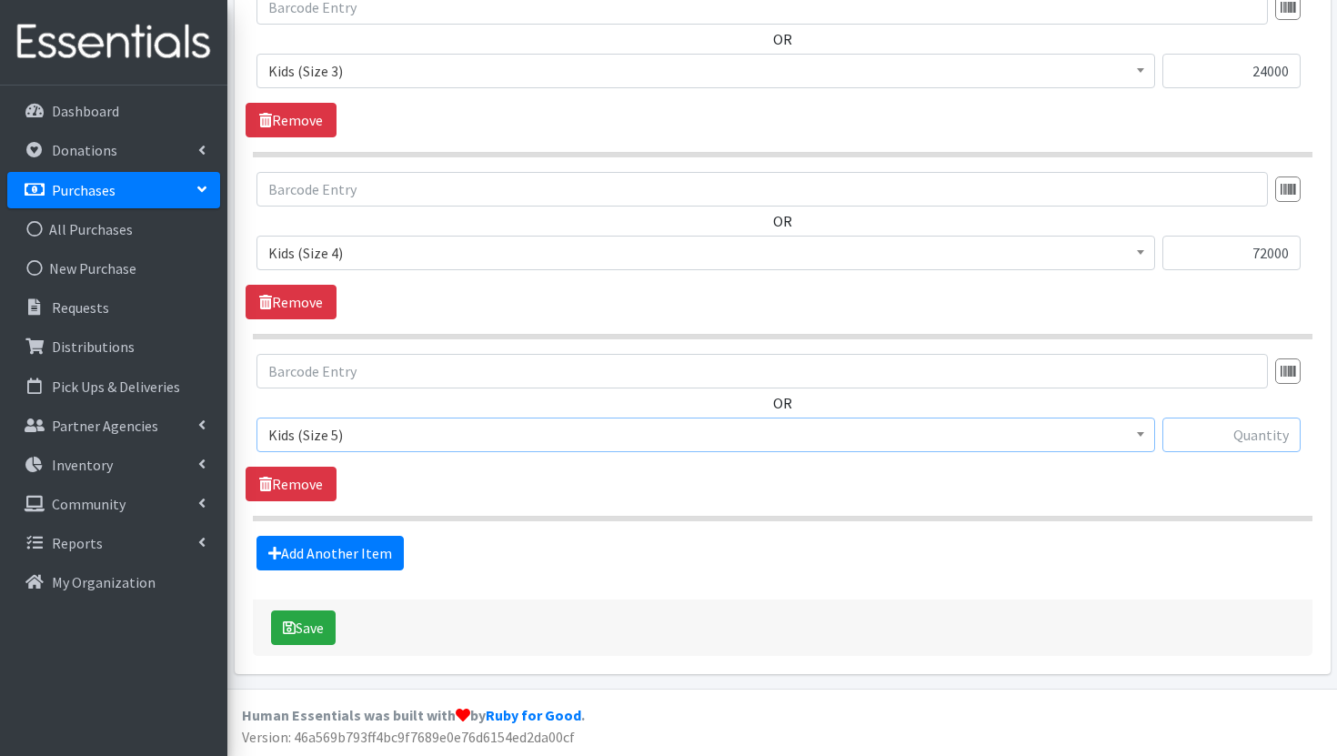
click at [1263, 435] on input "text" at bounding box center [1231, 434] width 138 height 35
type input "90000"
click at [385, 550] on link "Add Another Item" at bounding box center [329, 553] width 147 height 35
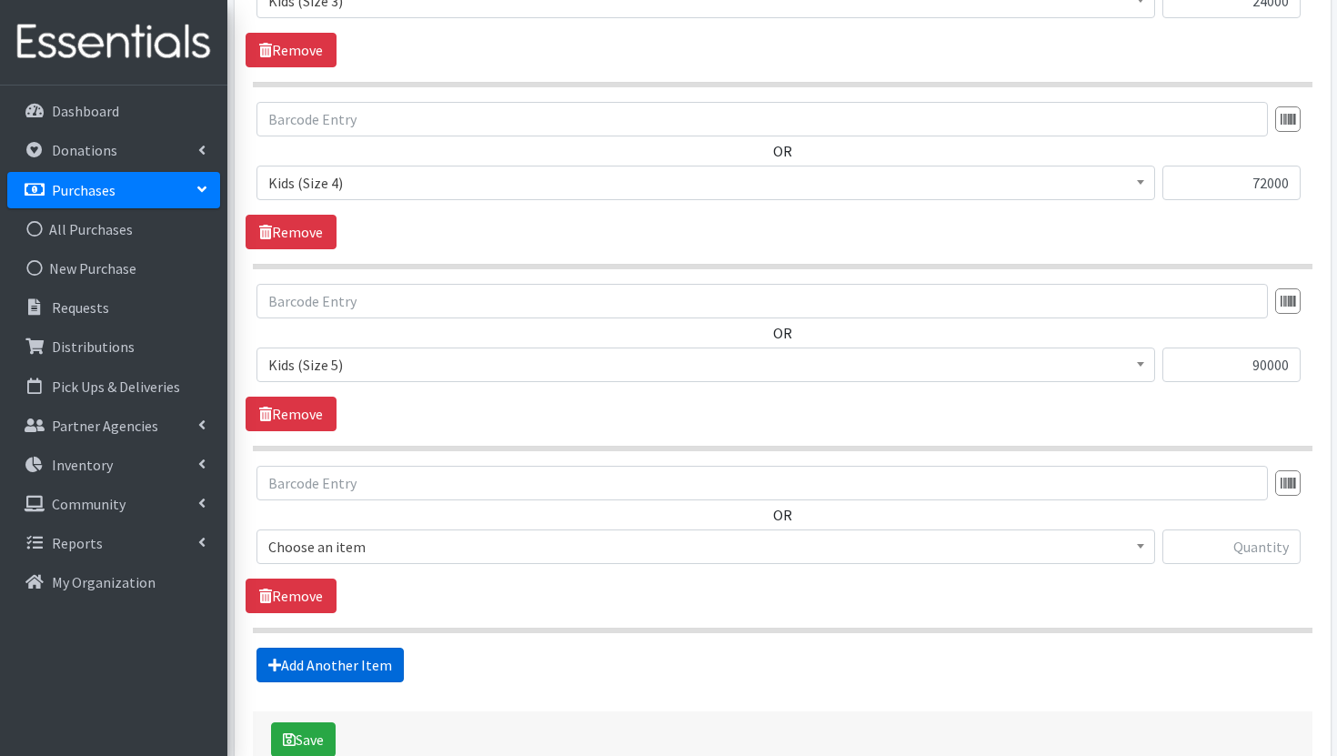
scroll to position [1345, 0]
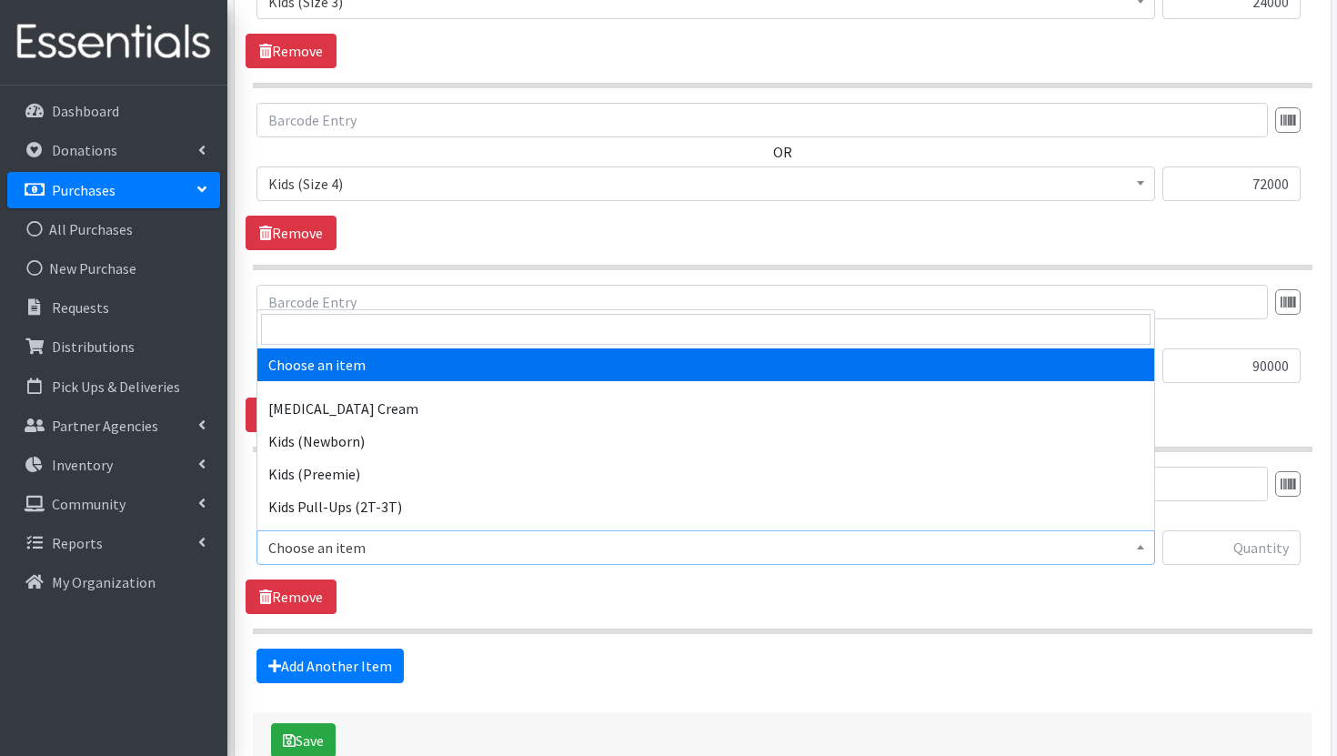
click at [563, 546] on span "Choose an item" at bounding box center [705, 547] width 875 height 25
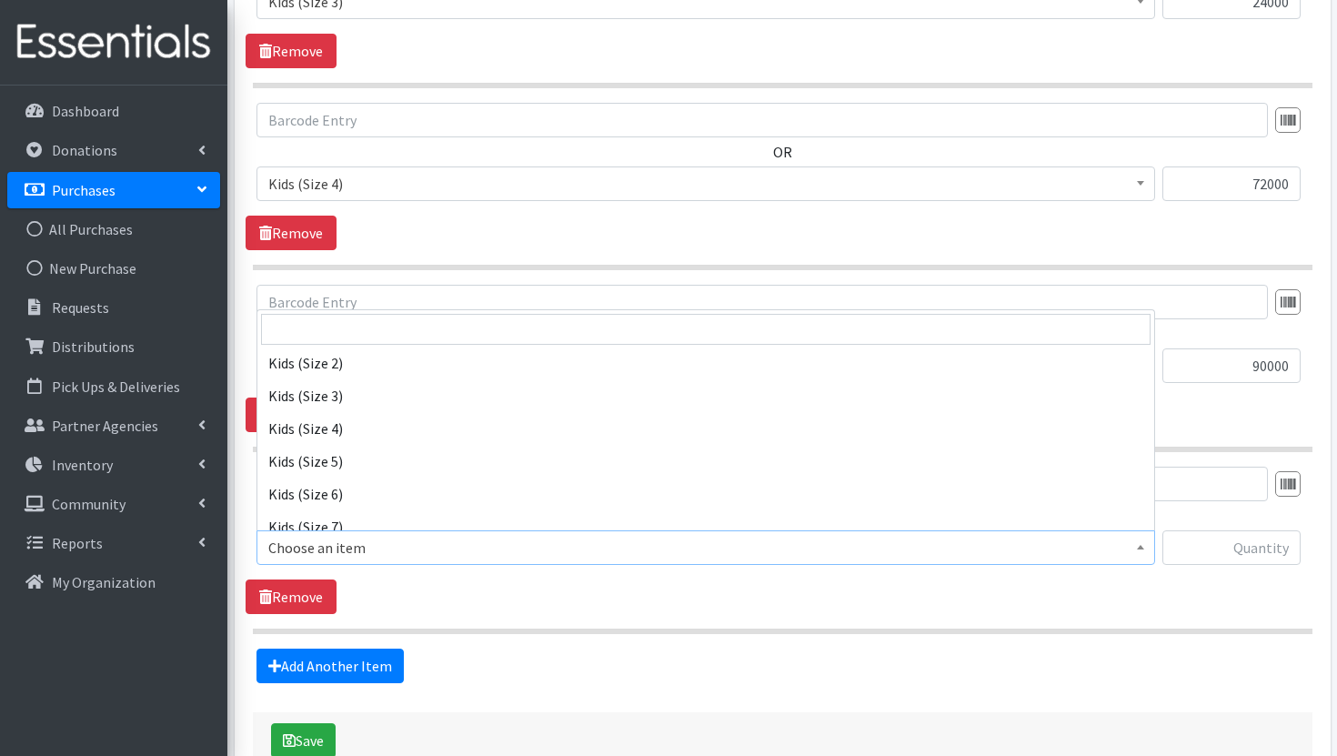
scroll to position [386, 0]
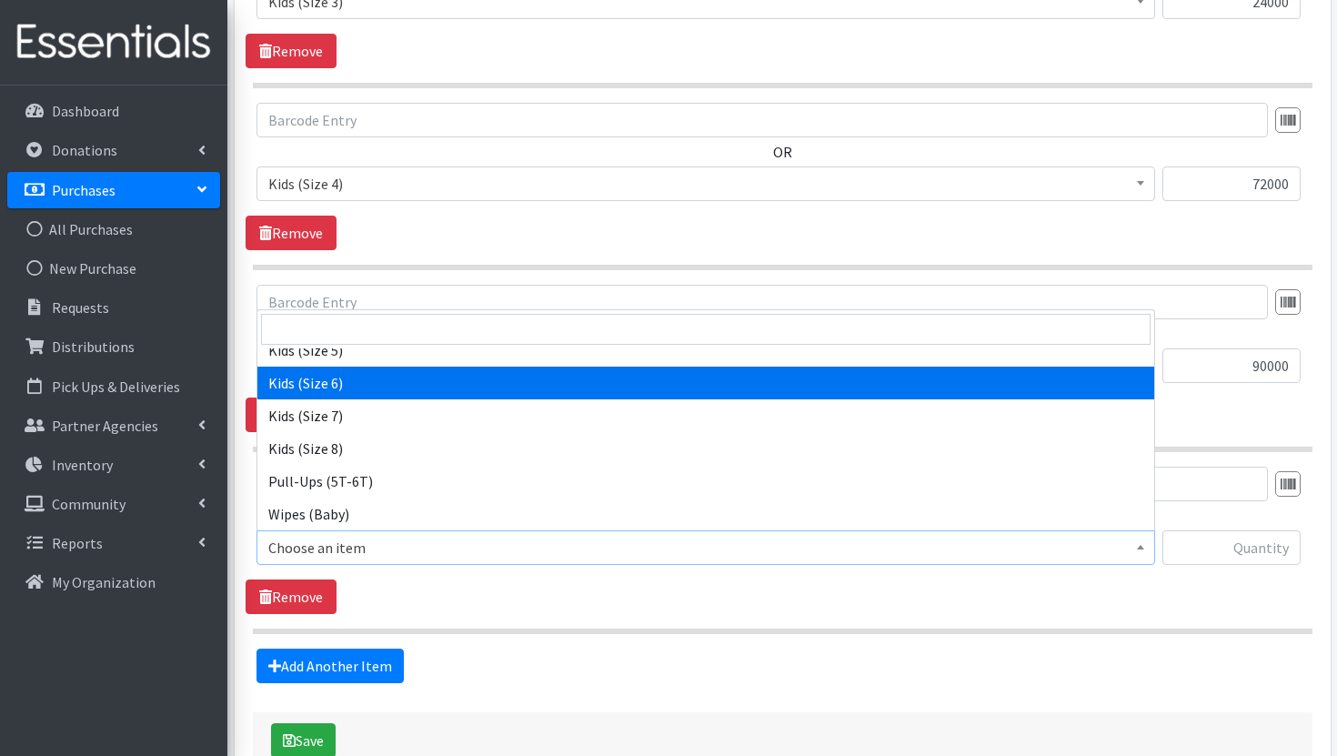
select select "3419"
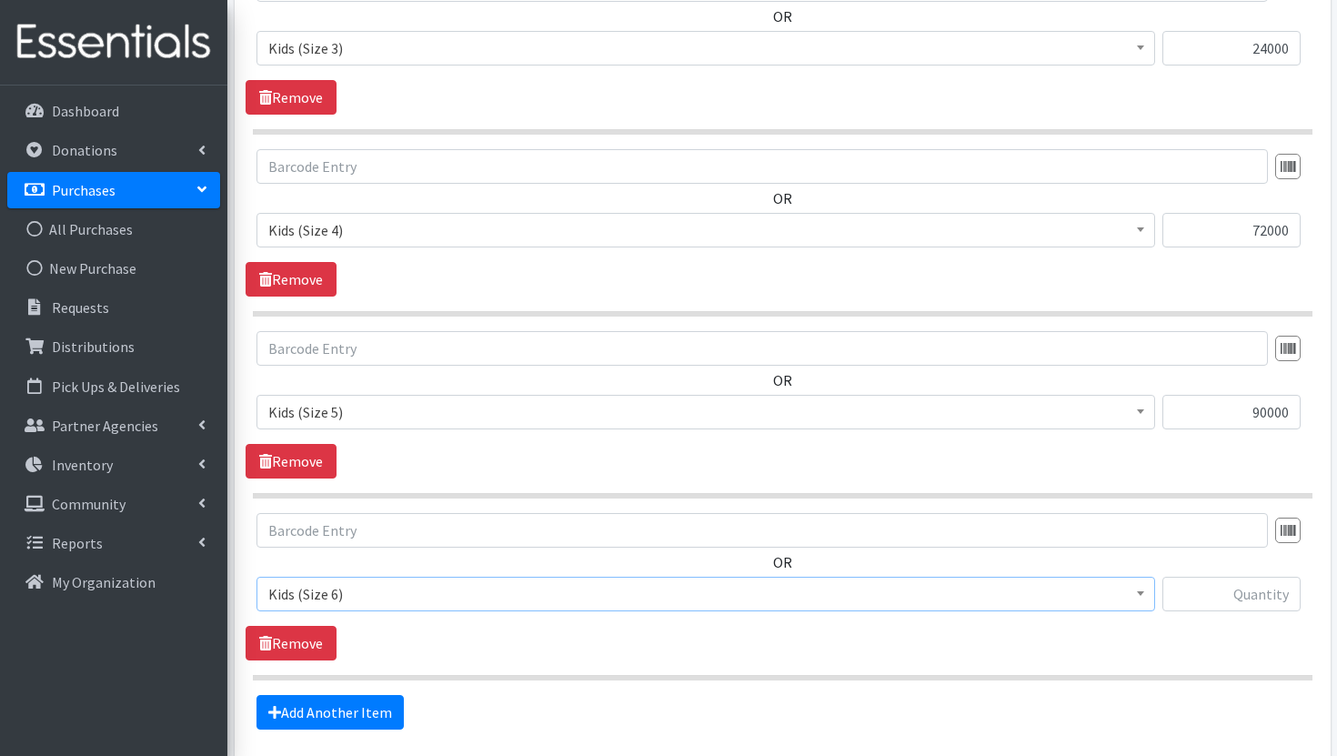
scroll to position [1299, 0]
click at [1248, 586] on input "text" at bounding box center [1231, 593] width 138 height 35
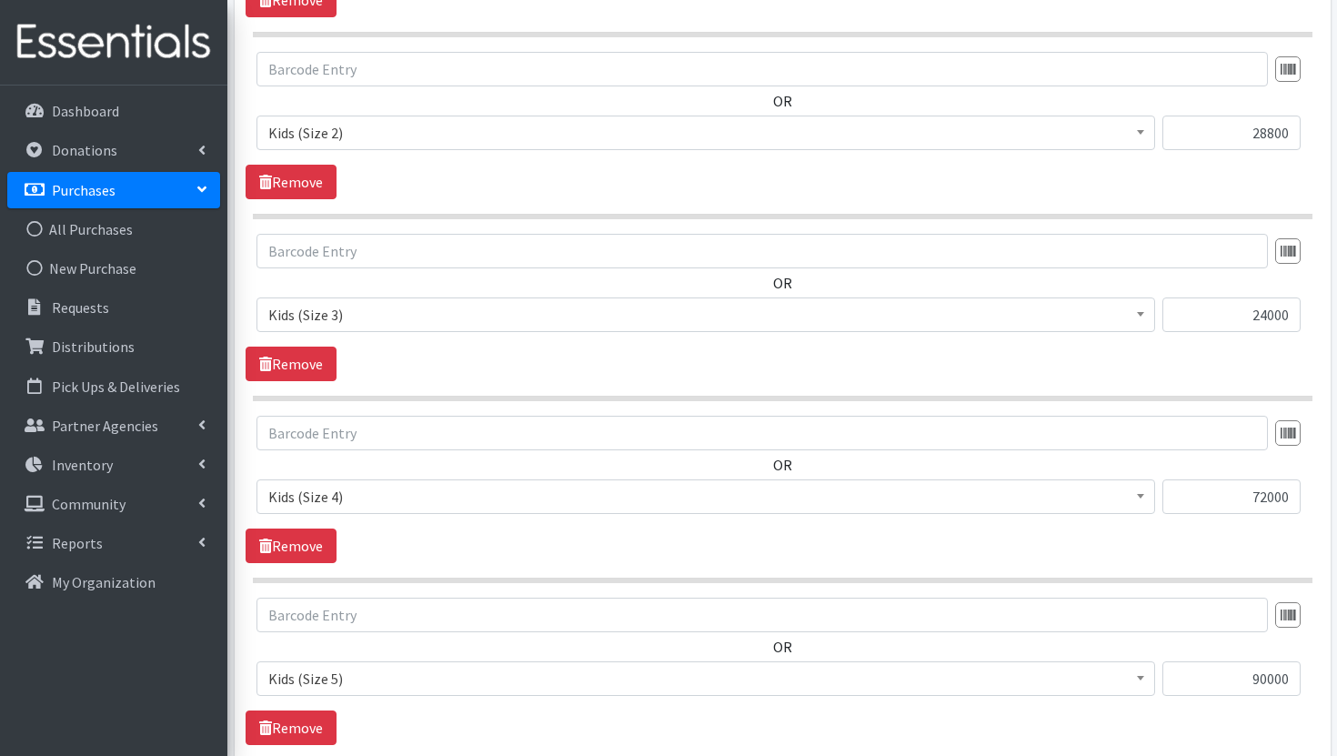
scroll to position [1457, 0]
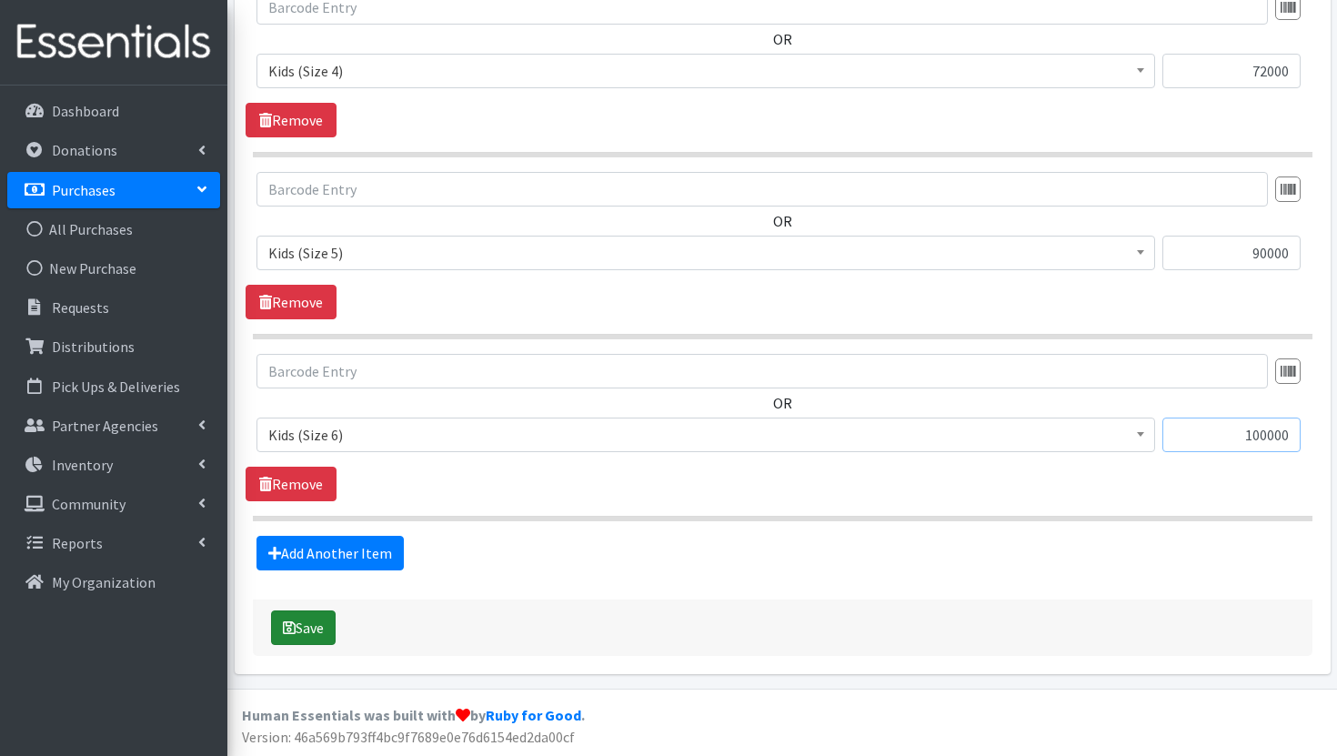
type input "100000"
click at [317, 629] on button "Save" at bounding box center [303, 627] width 65 height 35
